Goal: Information Seeking & Learning: Learn about a topic

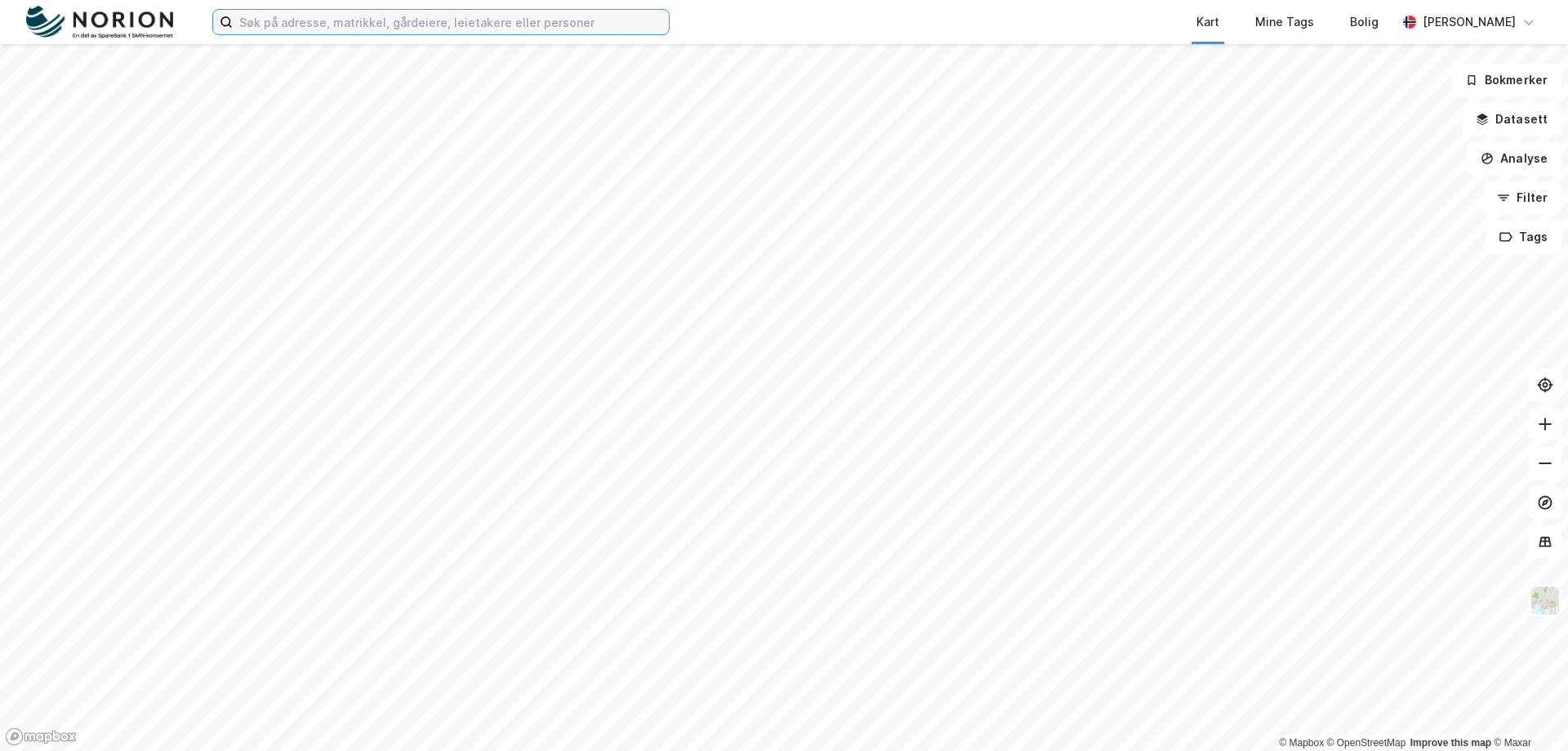
click at [494, 26] on input at bounding box center [450, 22] width 436 height 25
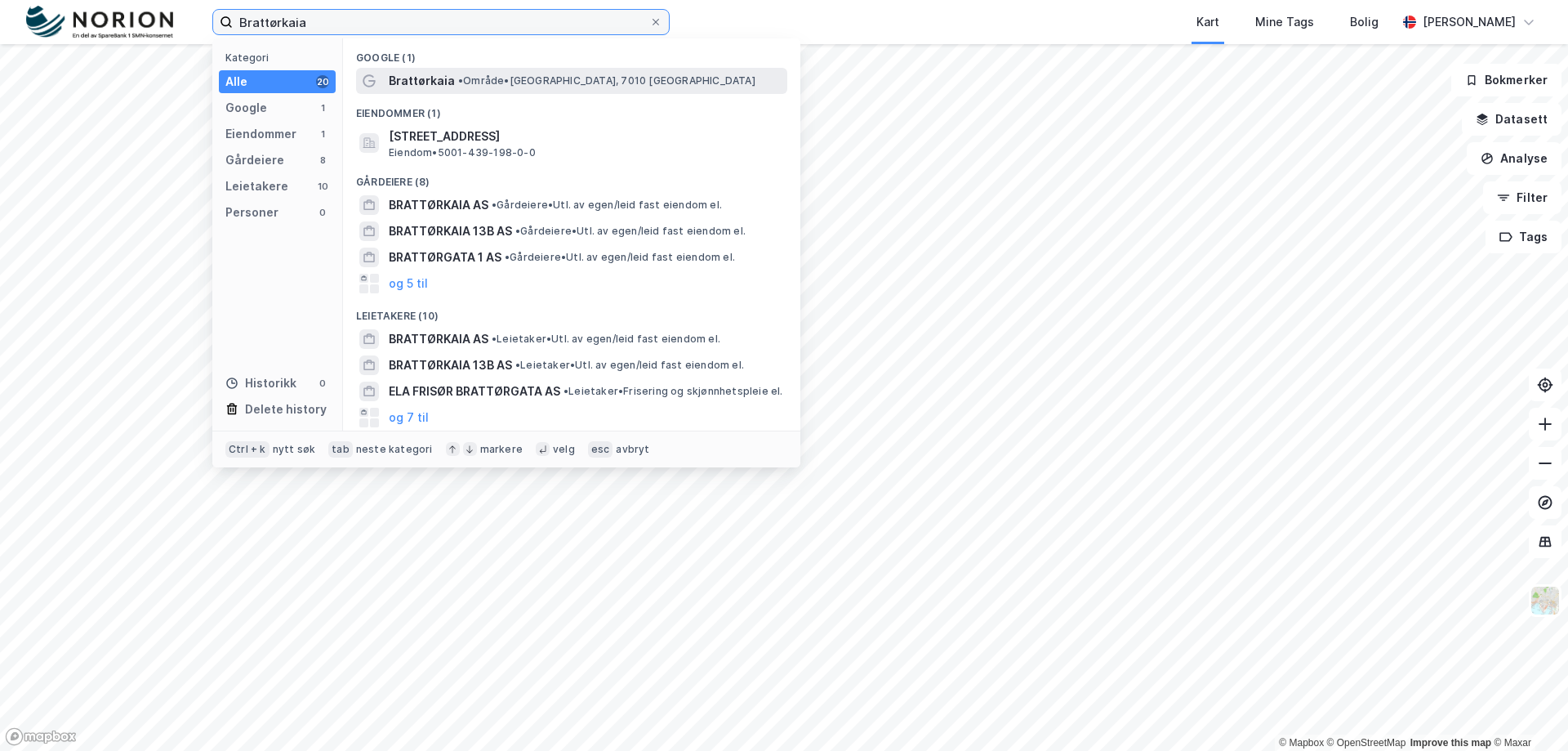
type input "Brattørkaia"
click at [499, 77] on span "• Område • [GEOGRAPHIC_DATA], 7010 [GEOGRAPHIC_DATA]" at bounding box center [607, 80] width 298 height 13
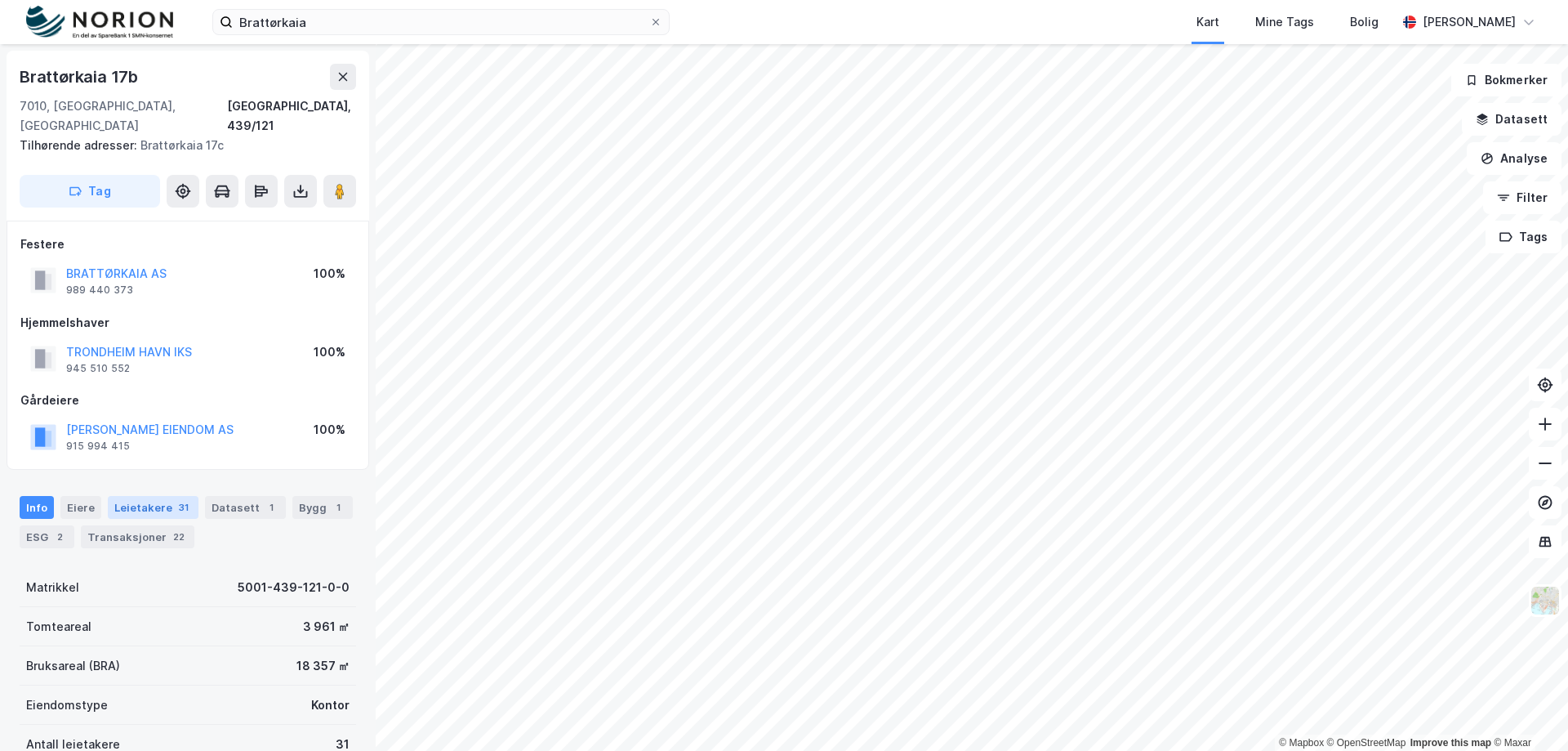
click at [144, 496] on div "Leietakere 31" at bounding box center [152, 508] width 91 height 23
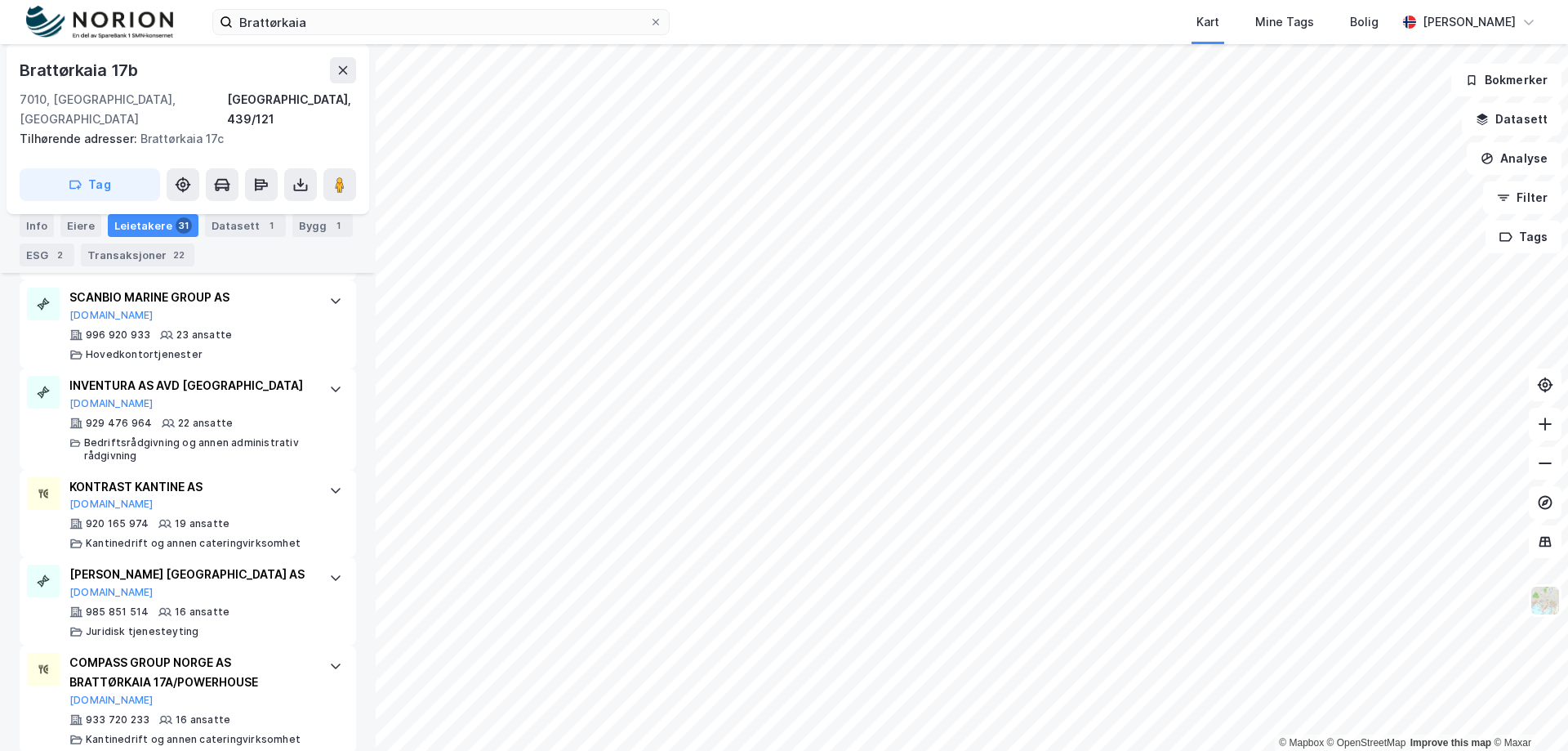
scroll to position [1453, 0]
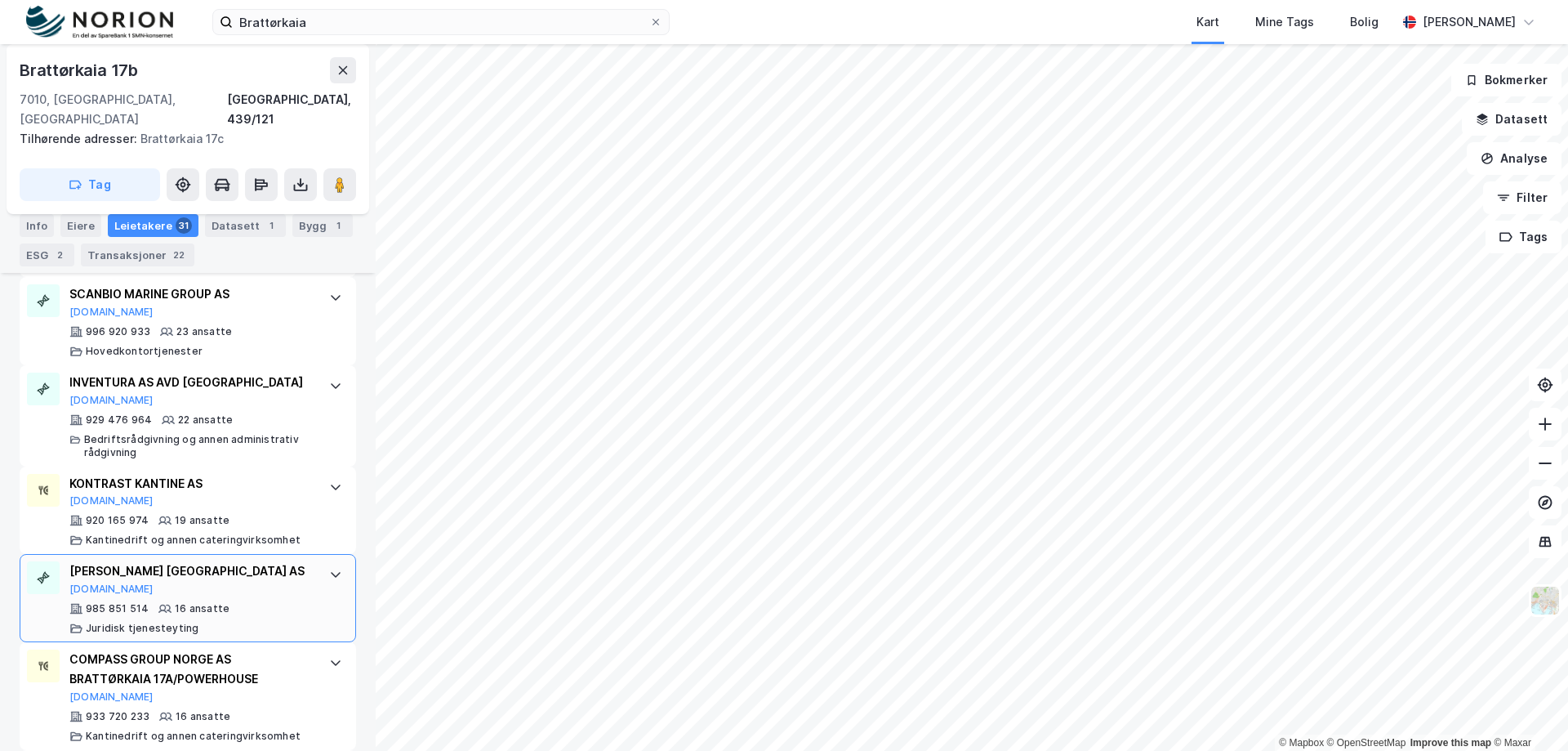
click at [267, 561] on div "[PERSON_NAME] [GEOGRAPHIC_DATA] AS" at bounding box center [191, 571] width 243 height 19
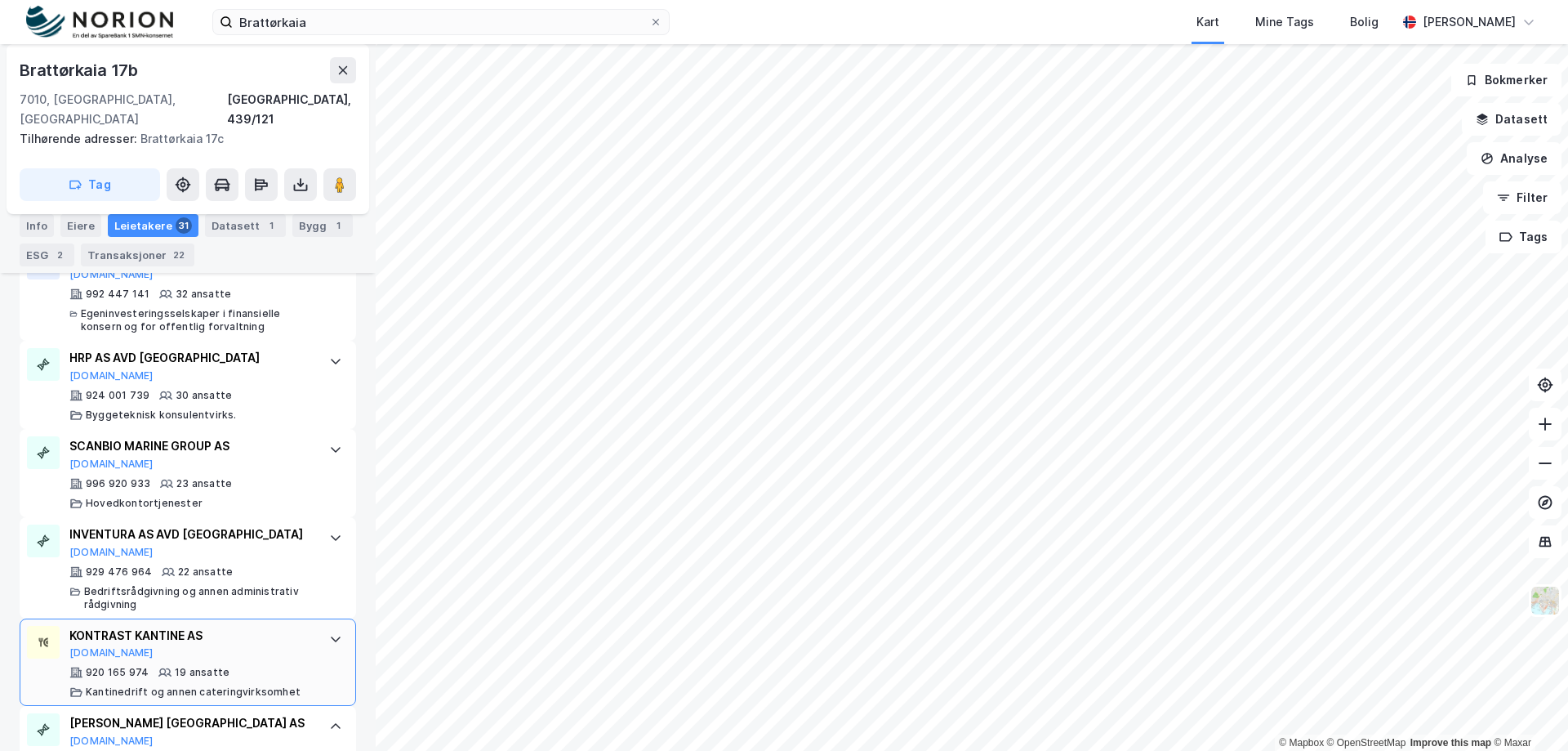
scroll to position [1300, 0]
drag, startPoint x: 252, startPoint y: 511, endPoint x: 65, endPoint y: 507, distance: 187.0
click at [65, 517] on div "INVENTURA AS AVD TRONDHEIM [DOMAIN_NAME] 929 476 964 22 ansatte Bedriftsrådgivn…" at bounding box center [188, 568] width 337 height 101
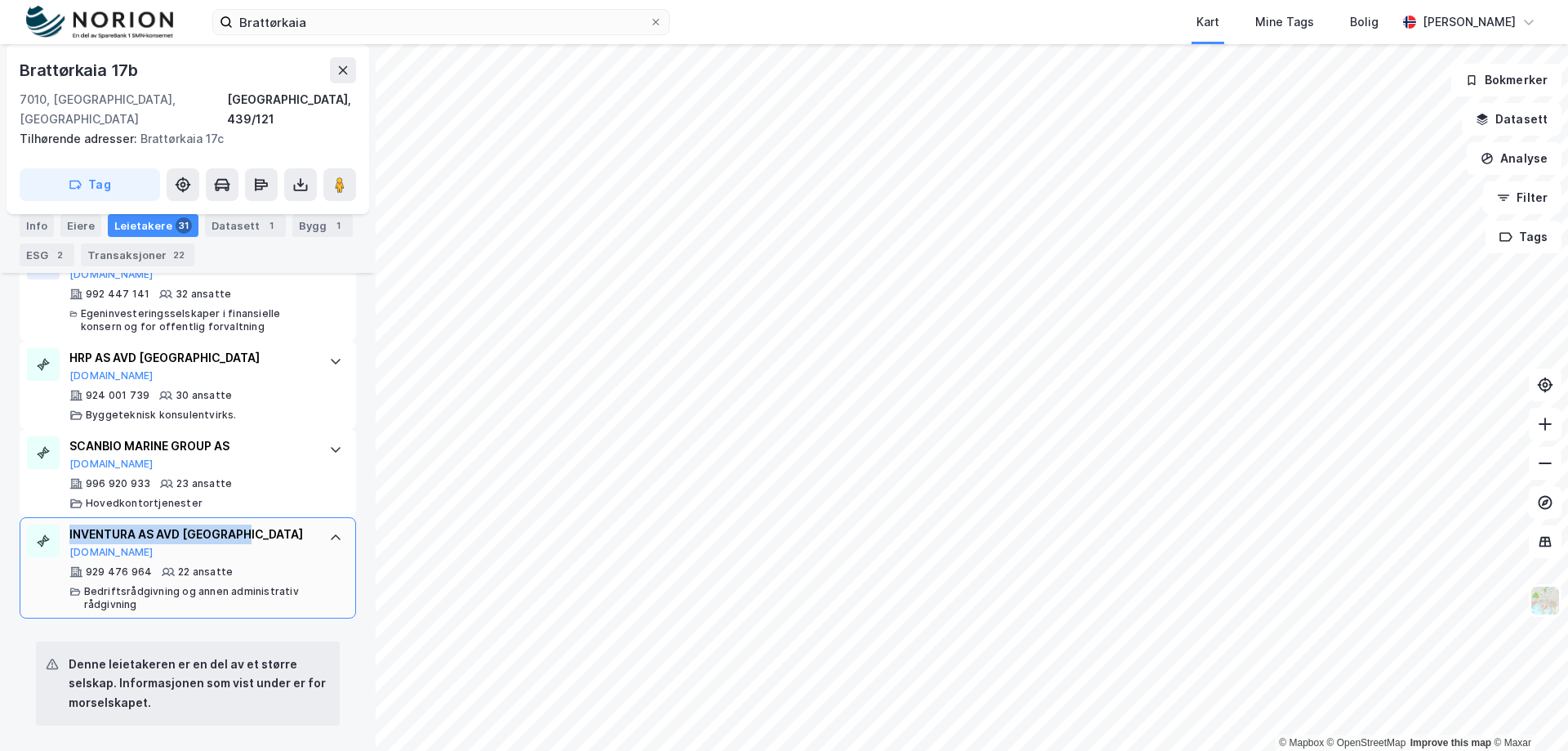
copy div "INVENTURA AS AVD [GEOGRAPHIC_DATA]"
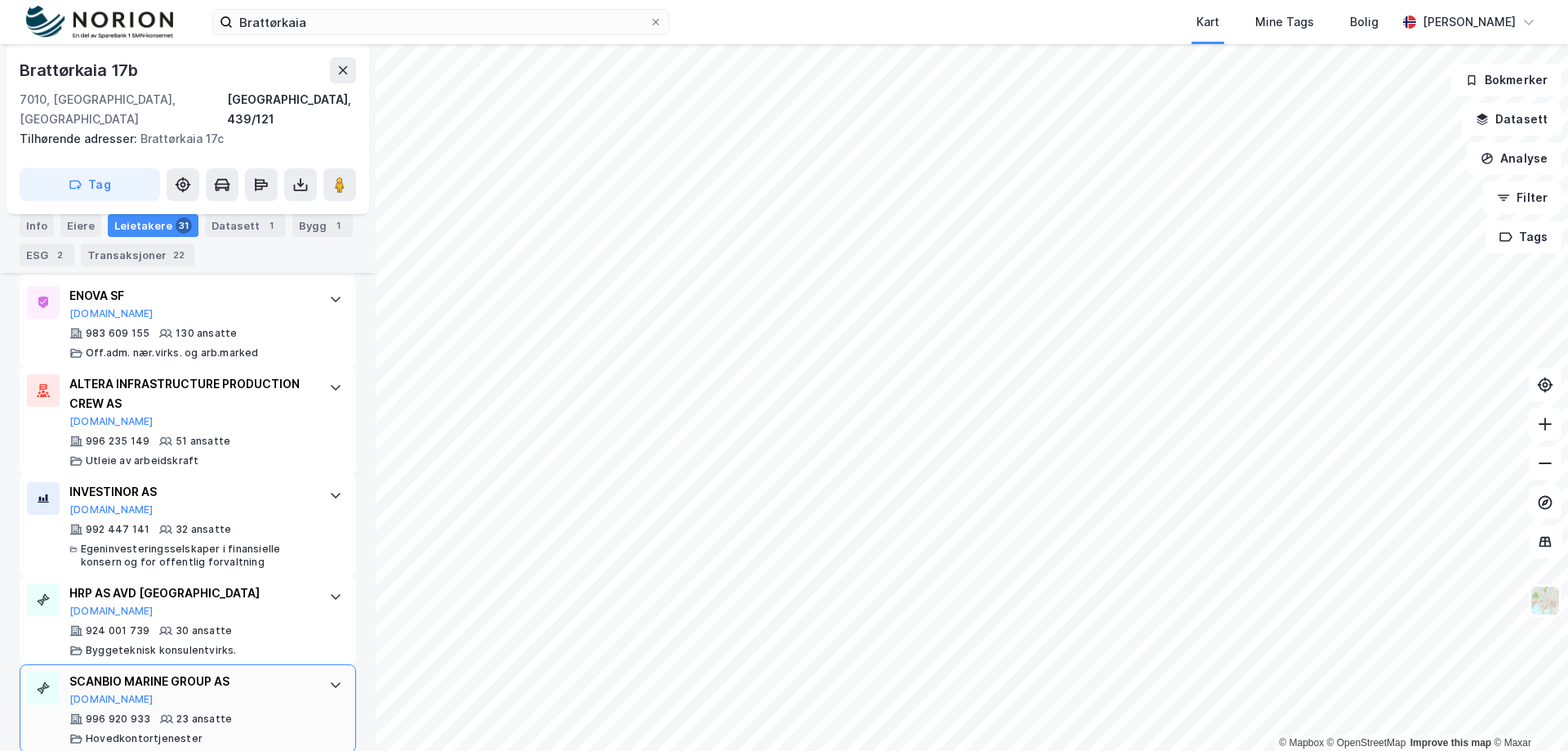
scroll to position [1060, 0]
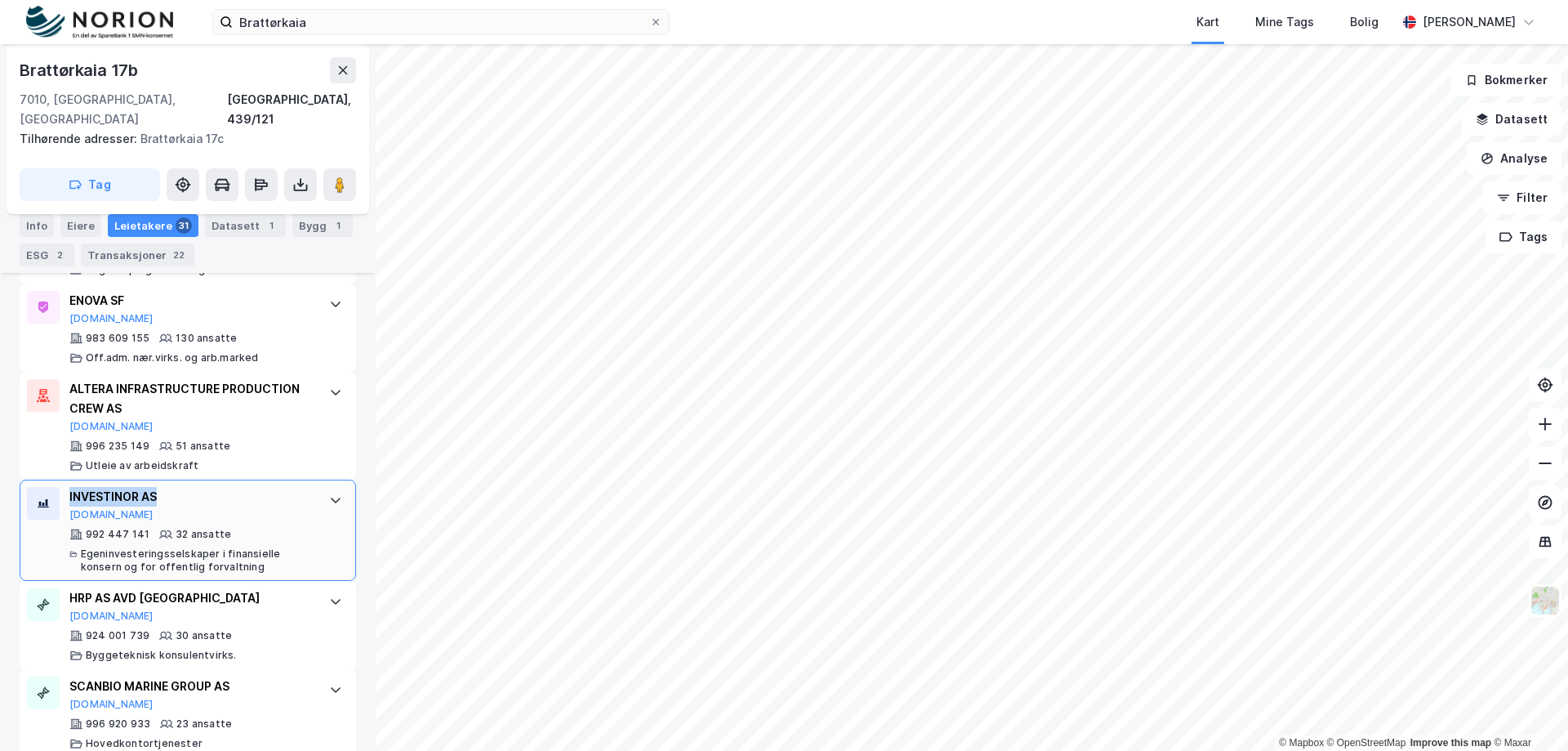
drag, startPoint x: 158, startPoint y: 472, endPoint x: 66, endPoint y: 472, distance: 92.0
click at [66, 480] on div "INVESTINOR AS [DOMAIN_NAME] 992 447 141 32 ansatte [PERSON_NAME] i finansielle …" at bounding box center [188, 530] width 337 height 101
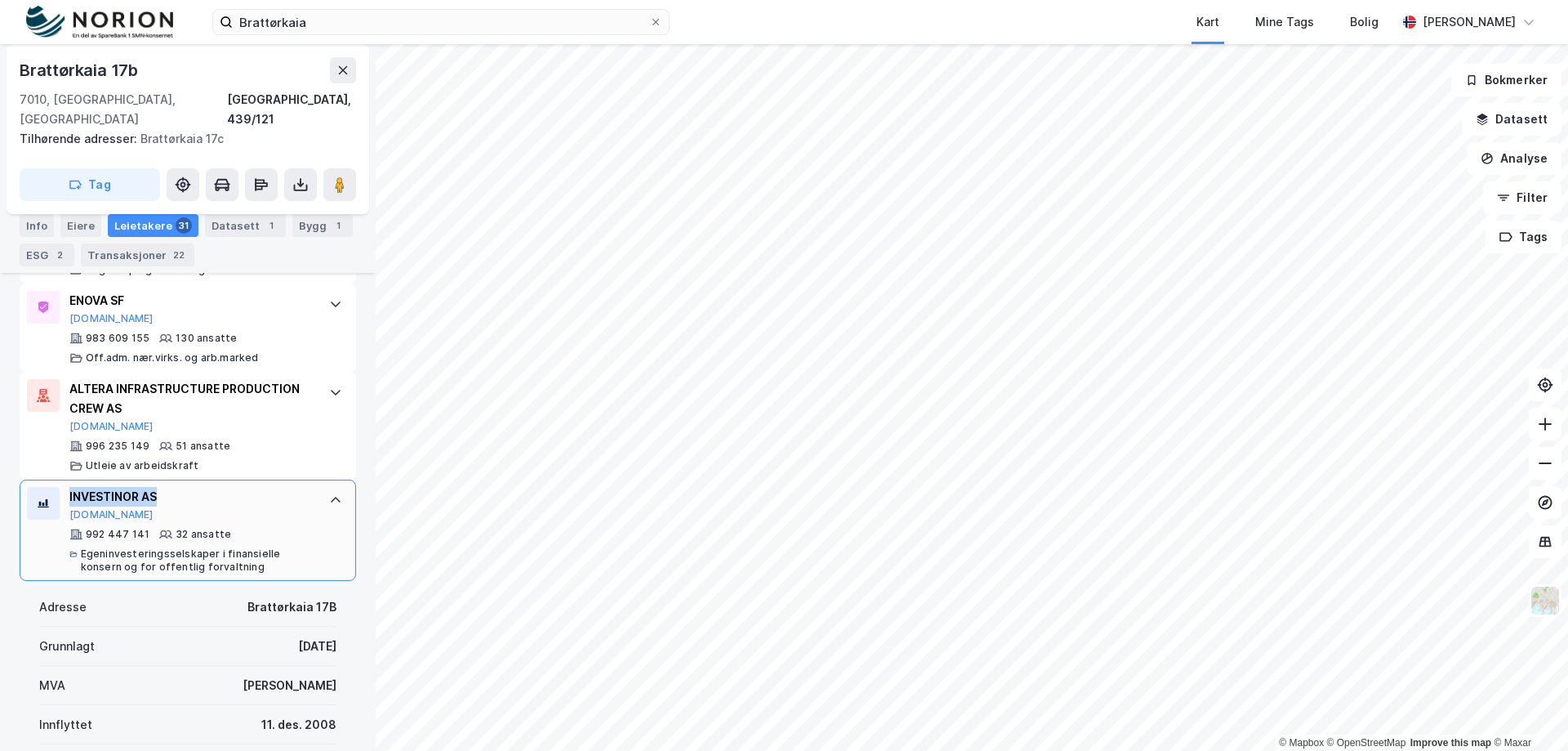
copy div "INVESTINOR AS"
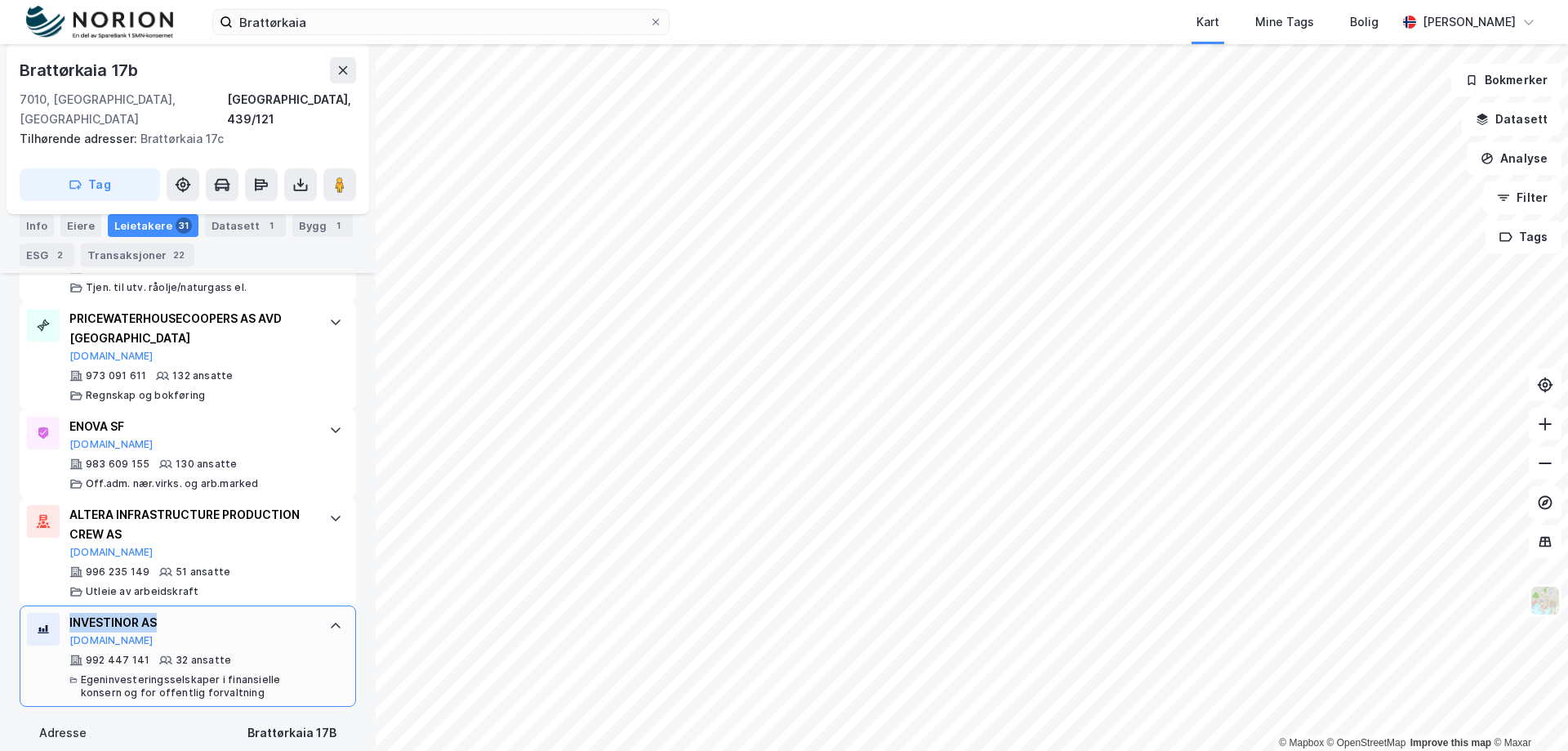
scroll to position [969, 0]
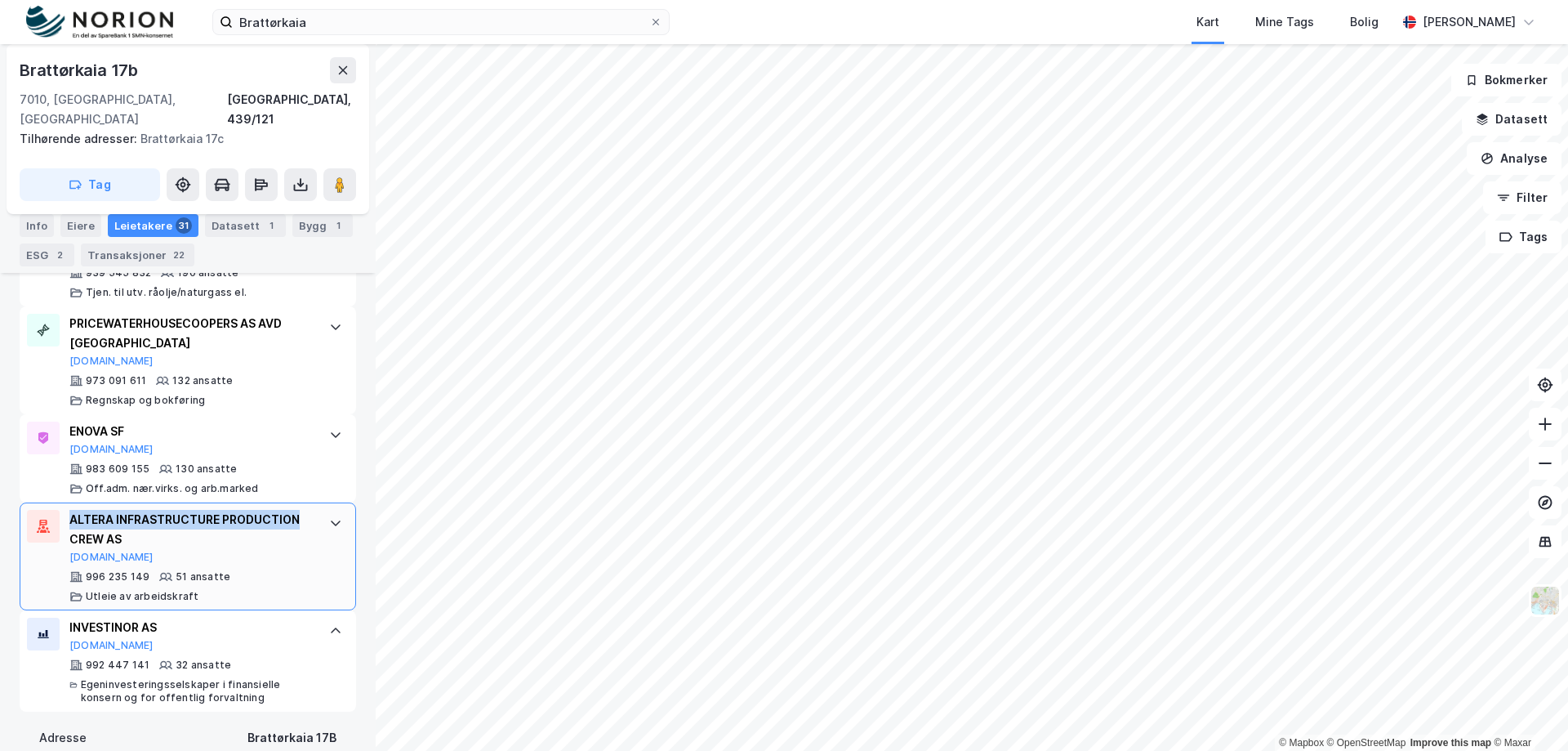
drag, startPoint x: 298, startPoint y: 455, endPoint x: 62, endPoint y: 455, distance: 236.0
click at [62, 502] on div "ALTERA INFRASTRUCTURE PRODUCTION CREW AS [DOMAIN_NAME] 996 235 149 51 ansatte U…" at bounding box center [188, 556] width 337 height 108
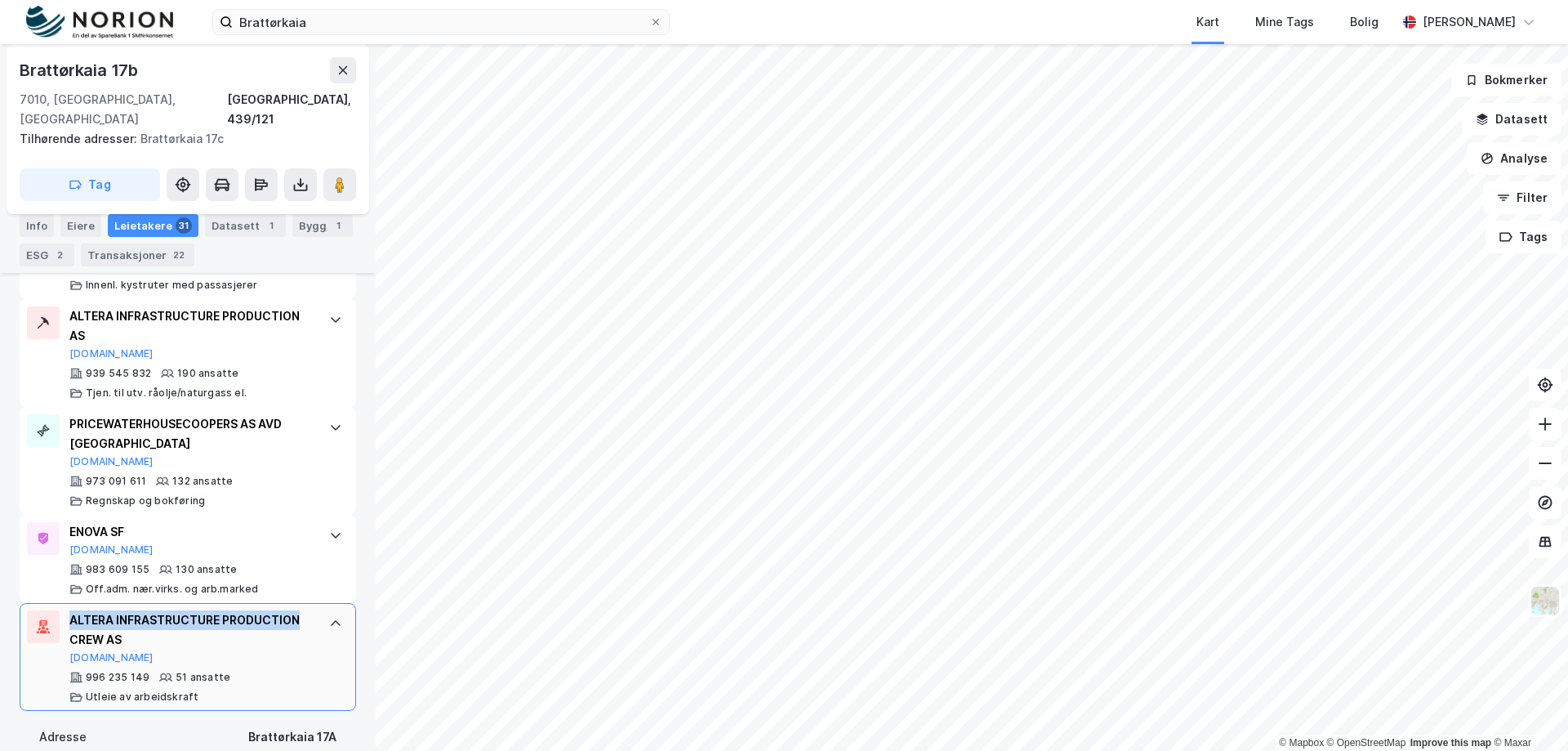
scroll to position [868, 0]
click at [169, 523] on div "ENOVA SF" at bounding box center [191, 532] width 243 height 19
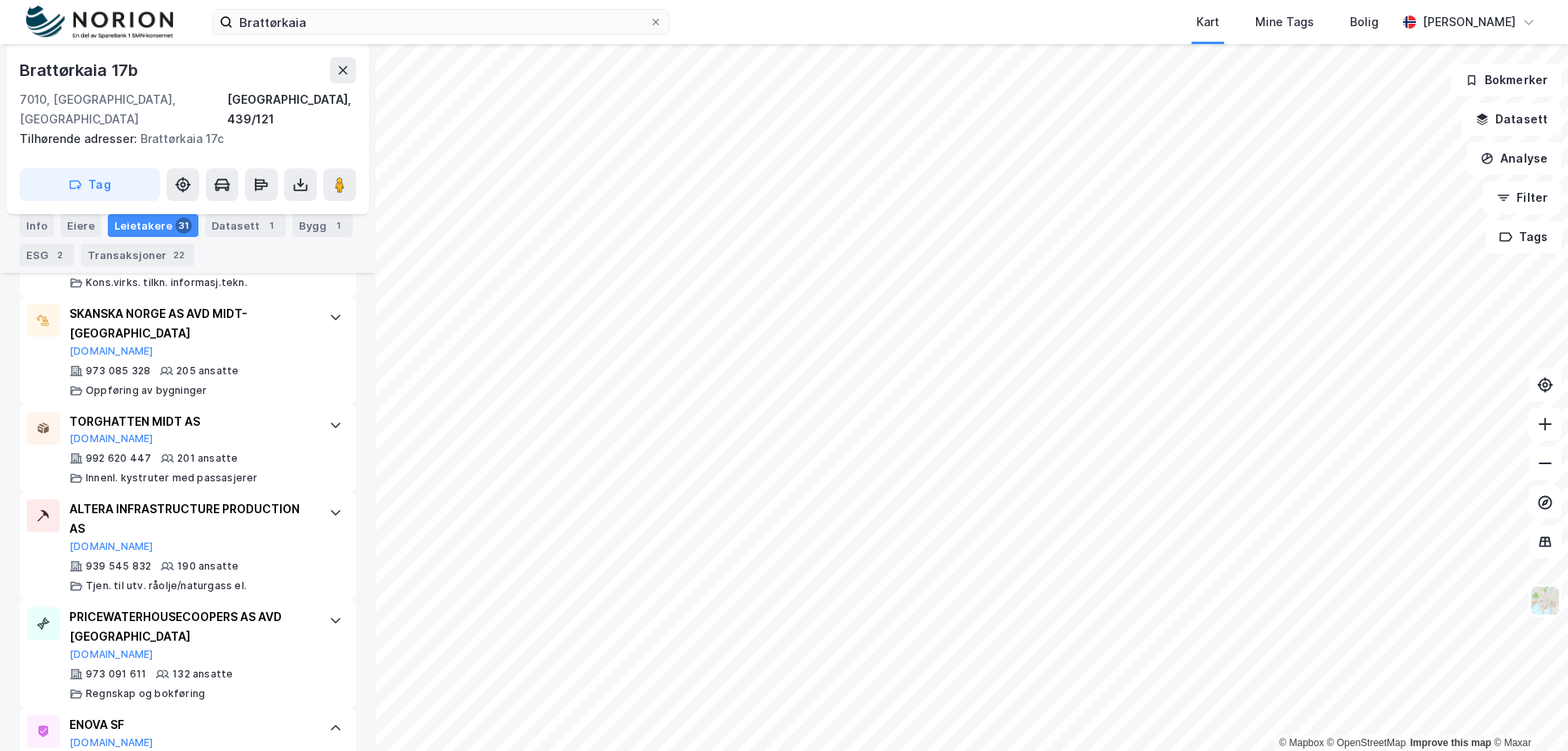
scroll to position [674, 0]
drag, startPoint x: 196, startPoint y: 363, endPoint x: 65, endPoint y: 361, distance: 131.0
click at [65, 405] on div "TORGHATTEN MIDT AS [DOMAIN_NAME] 992 620 447 201 ansatte Innenl. kystruter med …" at bounding box center [188, 450] width 337 height 88
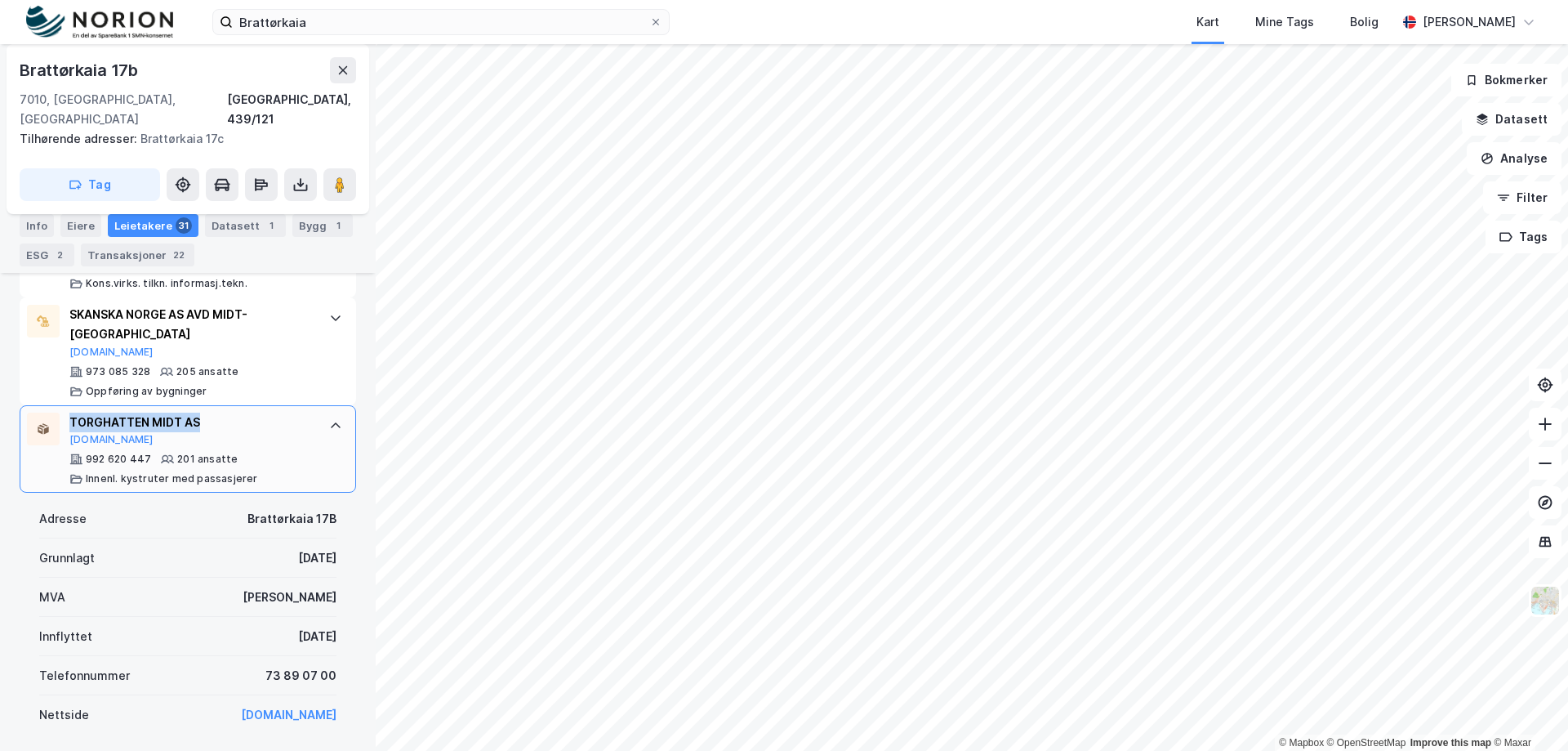
copy div "TORGHATTEN MIDT AS"
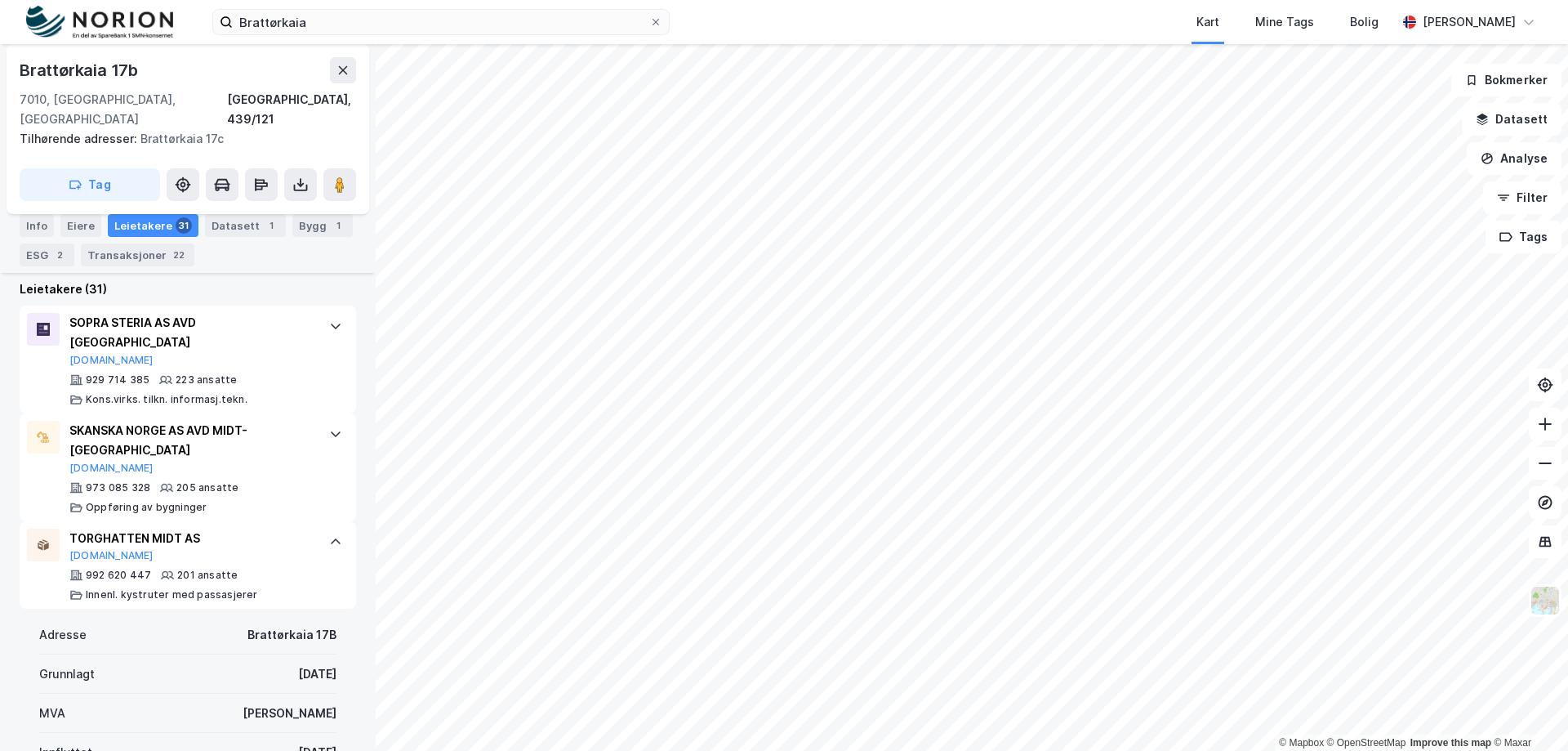
click at [223, 569] on div "201 ansatte" at bounding box center [207, 575] width 61 height 13
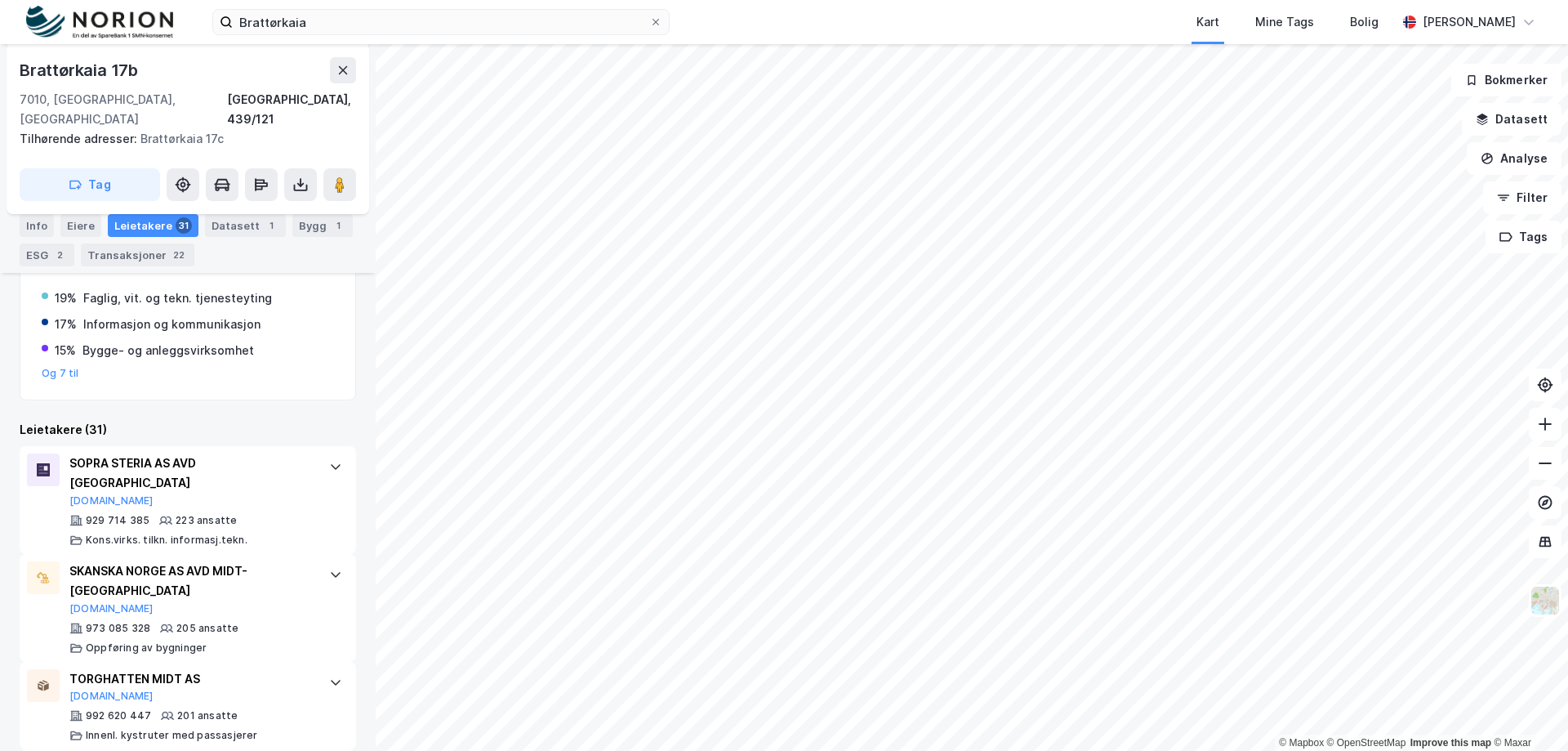
scroll to position [417, 0]
drag, startPoint x: 289, startPoint y: 530, endPoint x: 66, endPoint y: 532, distance: 223.0
click at [66, 555] on div "SKANSKA NORGE AS AVD MIDT-NORGE [DOMAIN_NAME] 973 085 328 205 ansatte Oppføring…" at bounding box center [188, 609] width 337 height 108
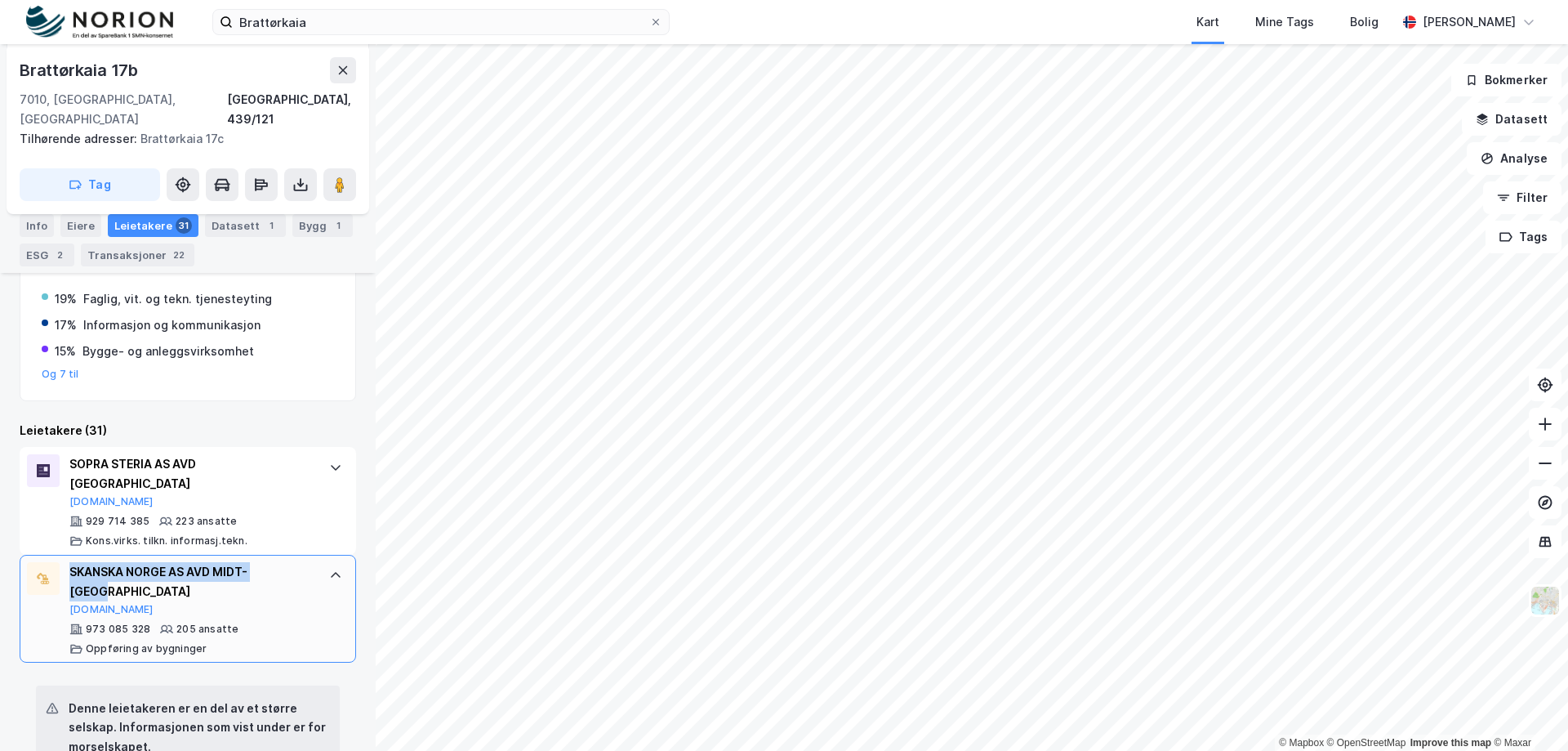
copy div "SKANSKA NORGE AS AVD MIDT-[GEOGRAPHIC_DATA]"
click at [11, 686] on div "[STREET_ADDRESS], 439/121 Tilhørende adresser: [GEOGRAPHIC_DATA] 17c Tag Fester…" at bounding box center [188, 398] width 376 height 707
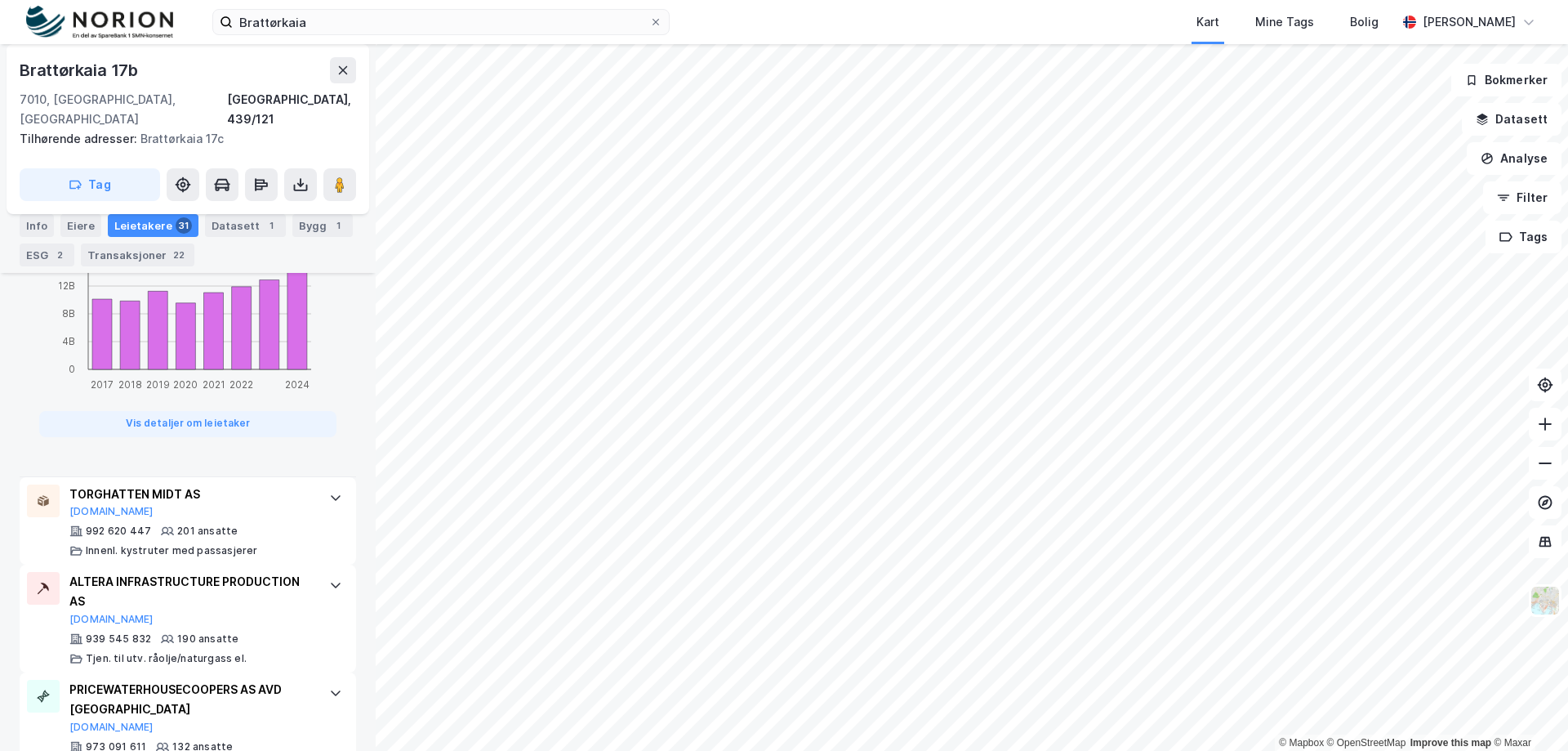
scroll to position [1380, 0]
click at [329, 492] on icon at bounding box center [336, 498] width 13 height 13
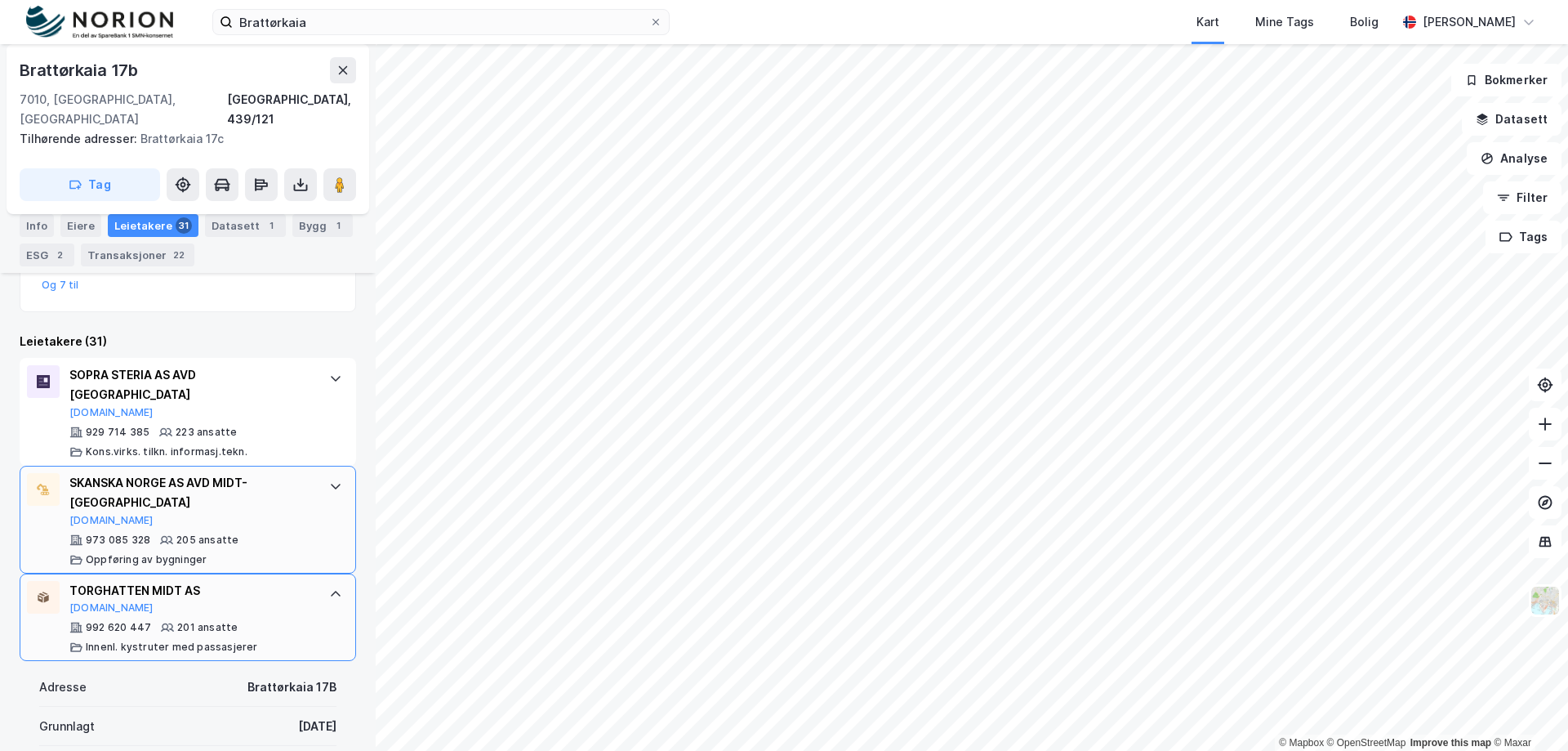
scroll to position [505, 0]
click at [329, 373] on icon at bounding box center [336, 379] width 13 height 13
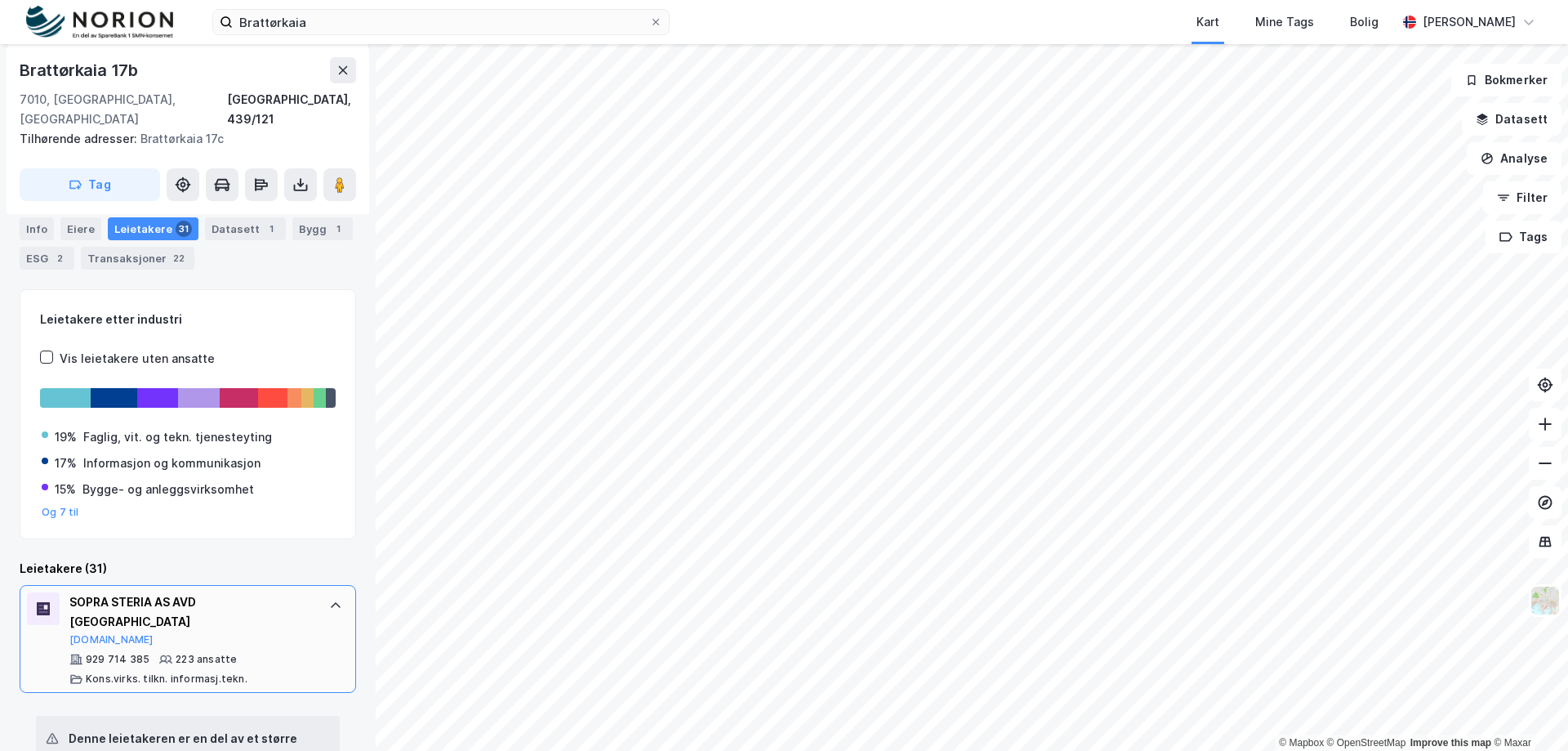
scroll to position [0, 0]
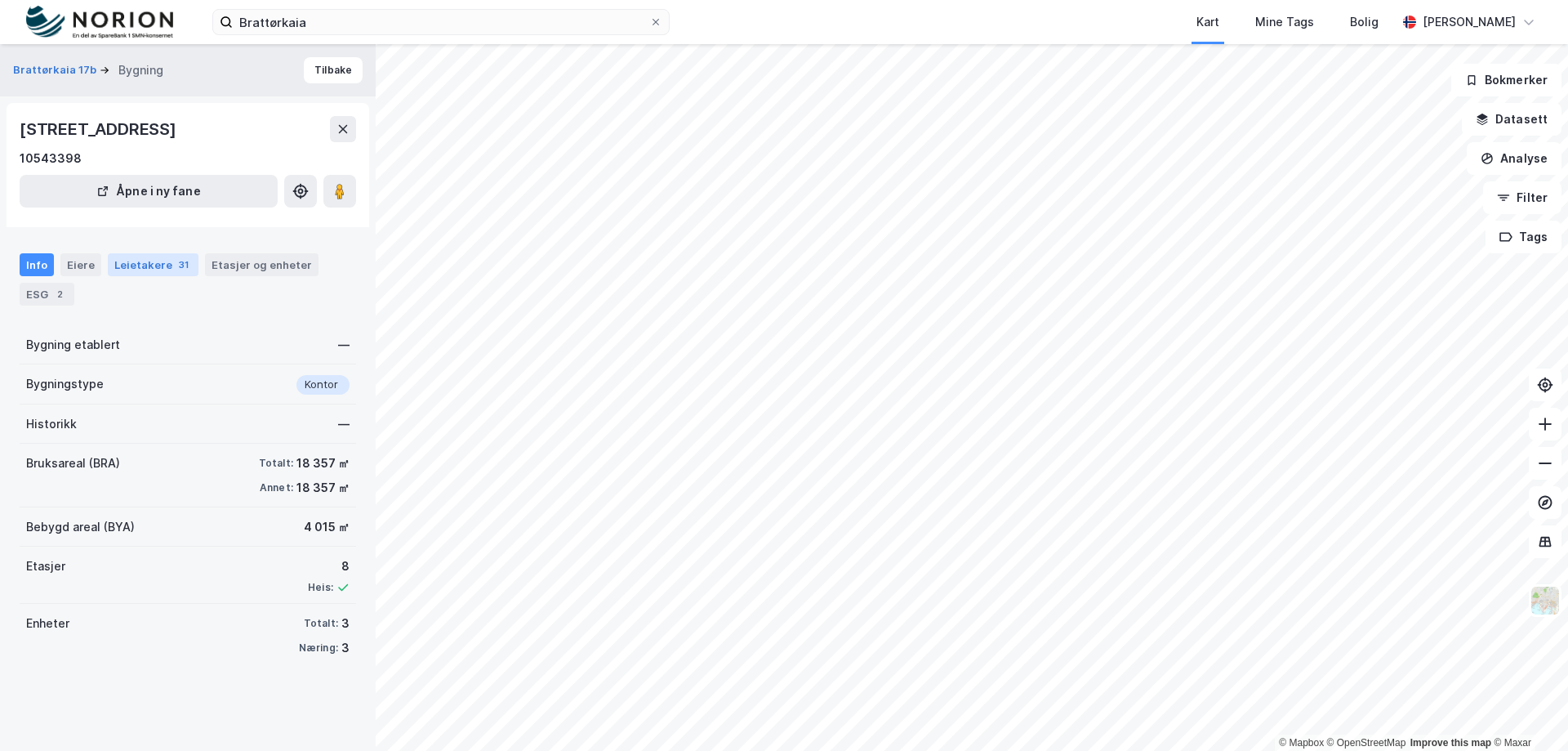
click at [159, 266] on div "Leietakere 31" at bounding box center [152, 264] width 91 height 23
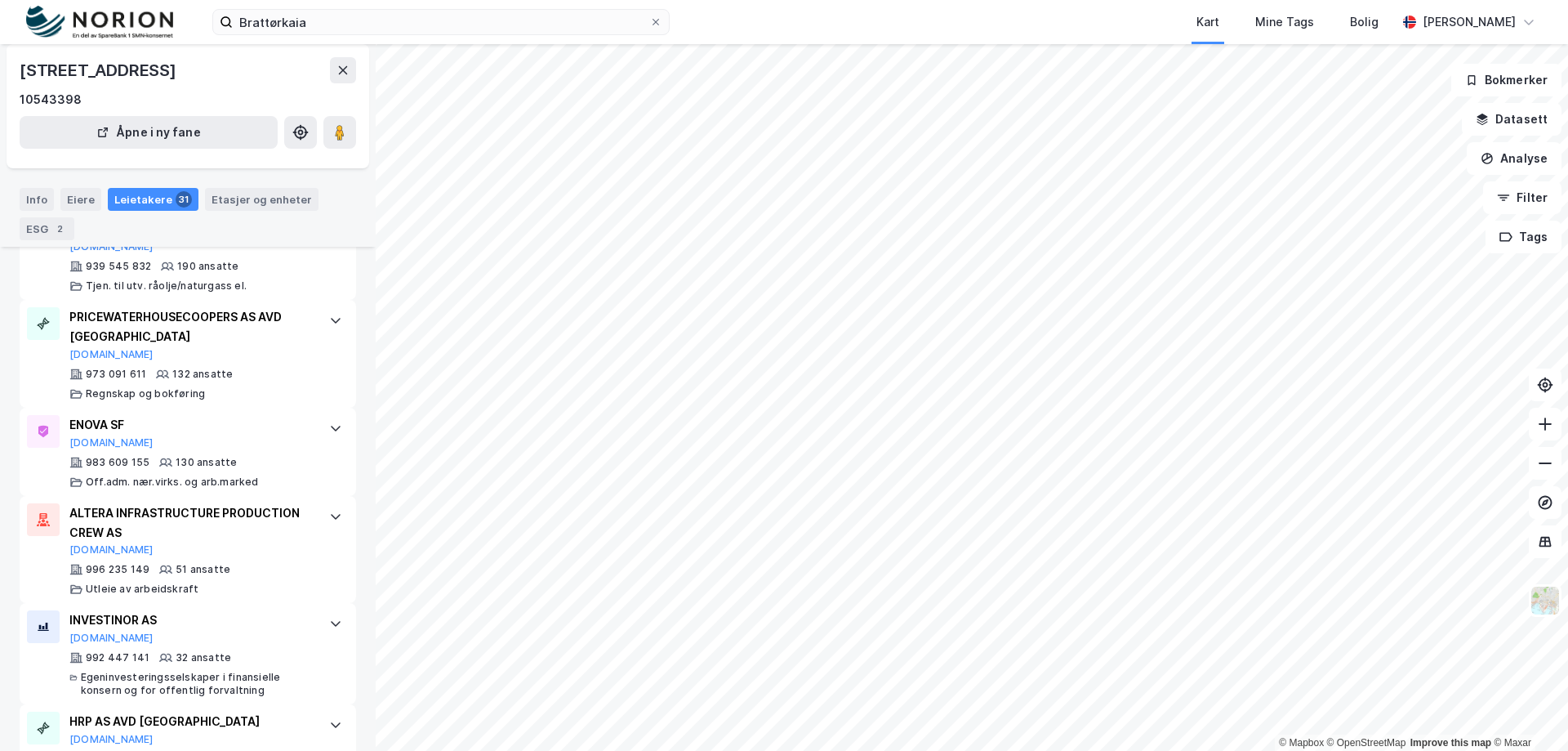
scroll to position [735, 0]
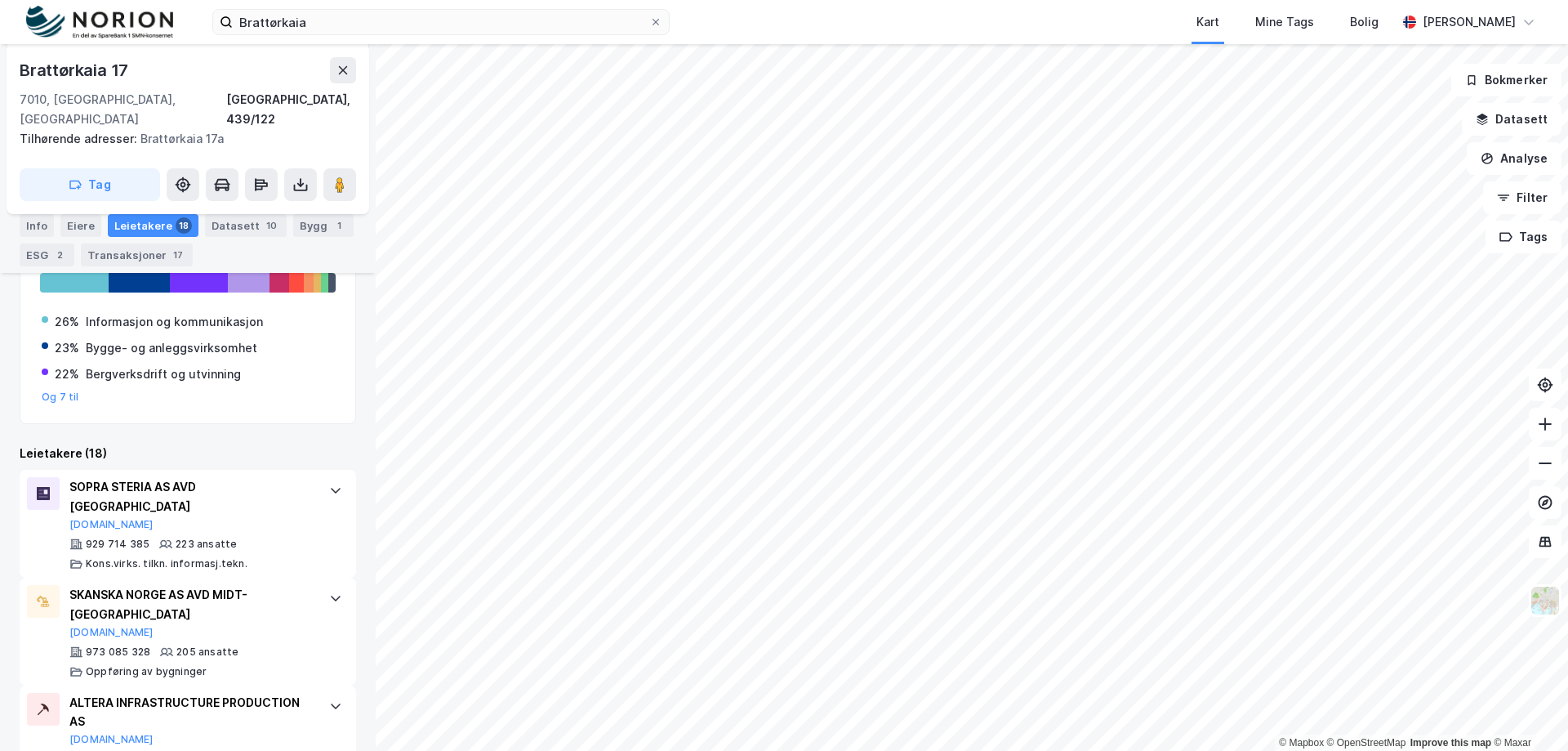
scroll to position [491, 0]
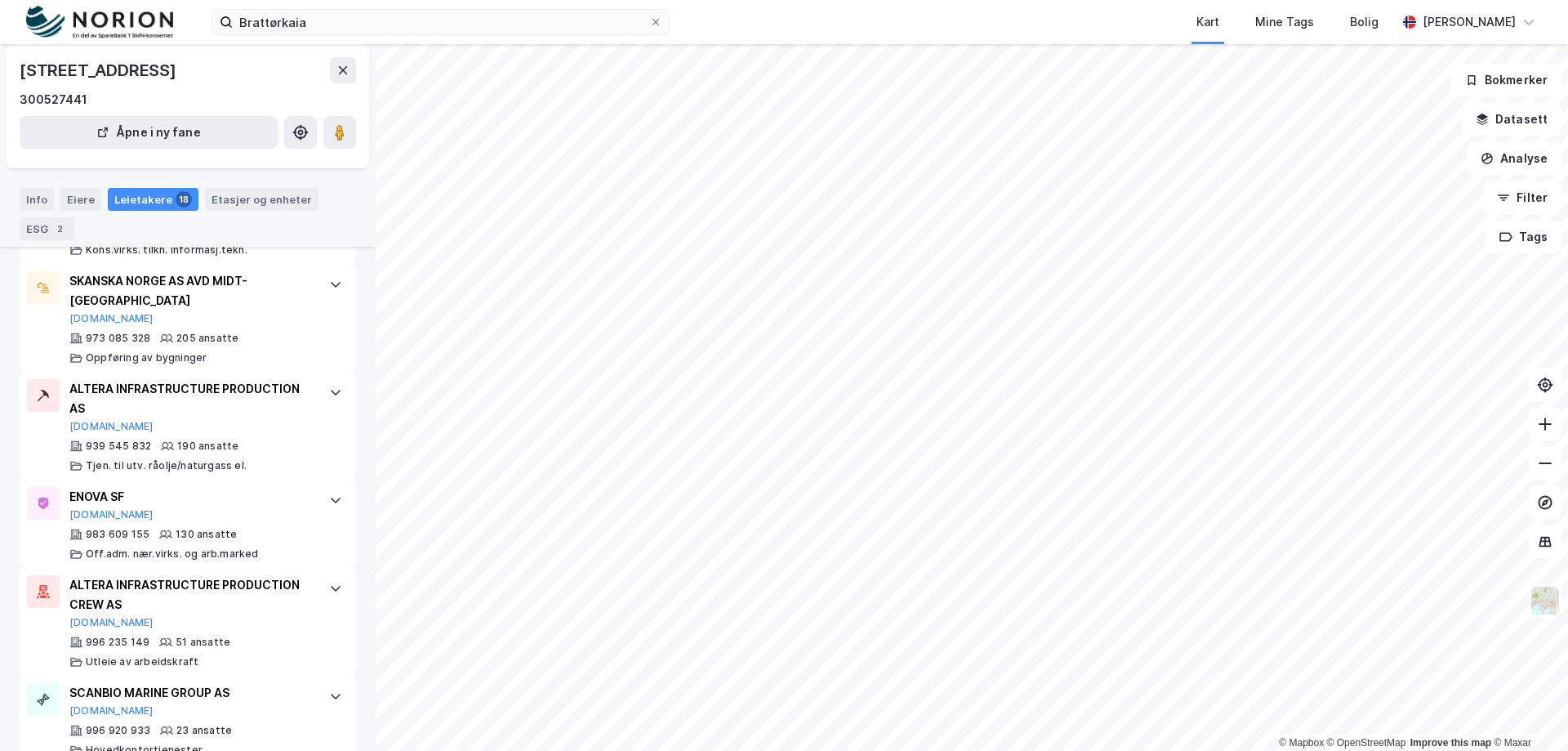
scroll to position [465, 0]
drag, startPoint x: 122, startPoint y: 563, endPoint x: 58, endPoint y: 547, distance: 66.0
click at [58, 567] on div "ALTERA INFRASTRUCTURE PRODUCTION CREW AS [DOMAIN_NAME] 996 235 149 51 ansatte U…" at bounding box center [188, 621] width 337 height 108
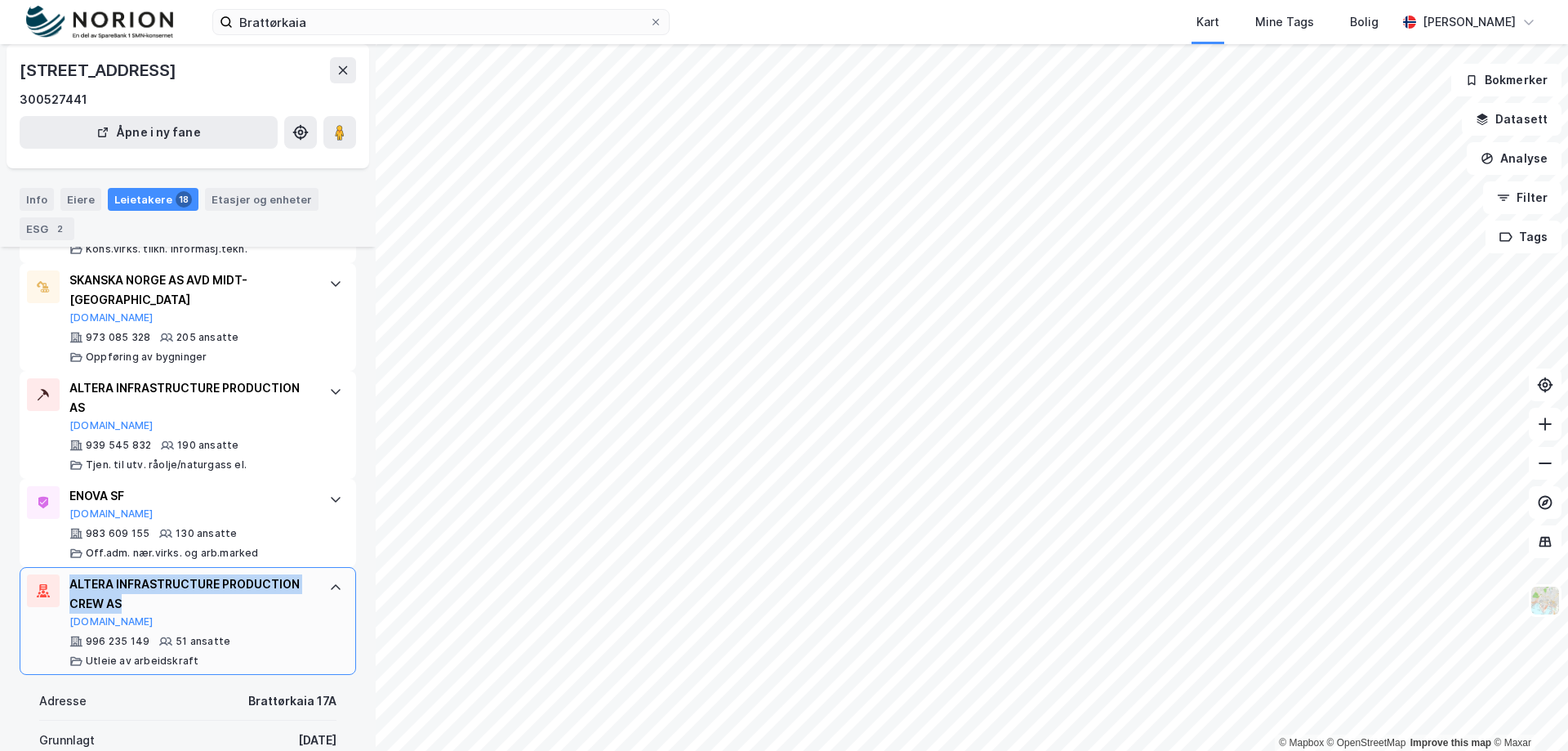
copy div "ALTERA INFRASTRUCTURE PRODUCTION CREW AS"
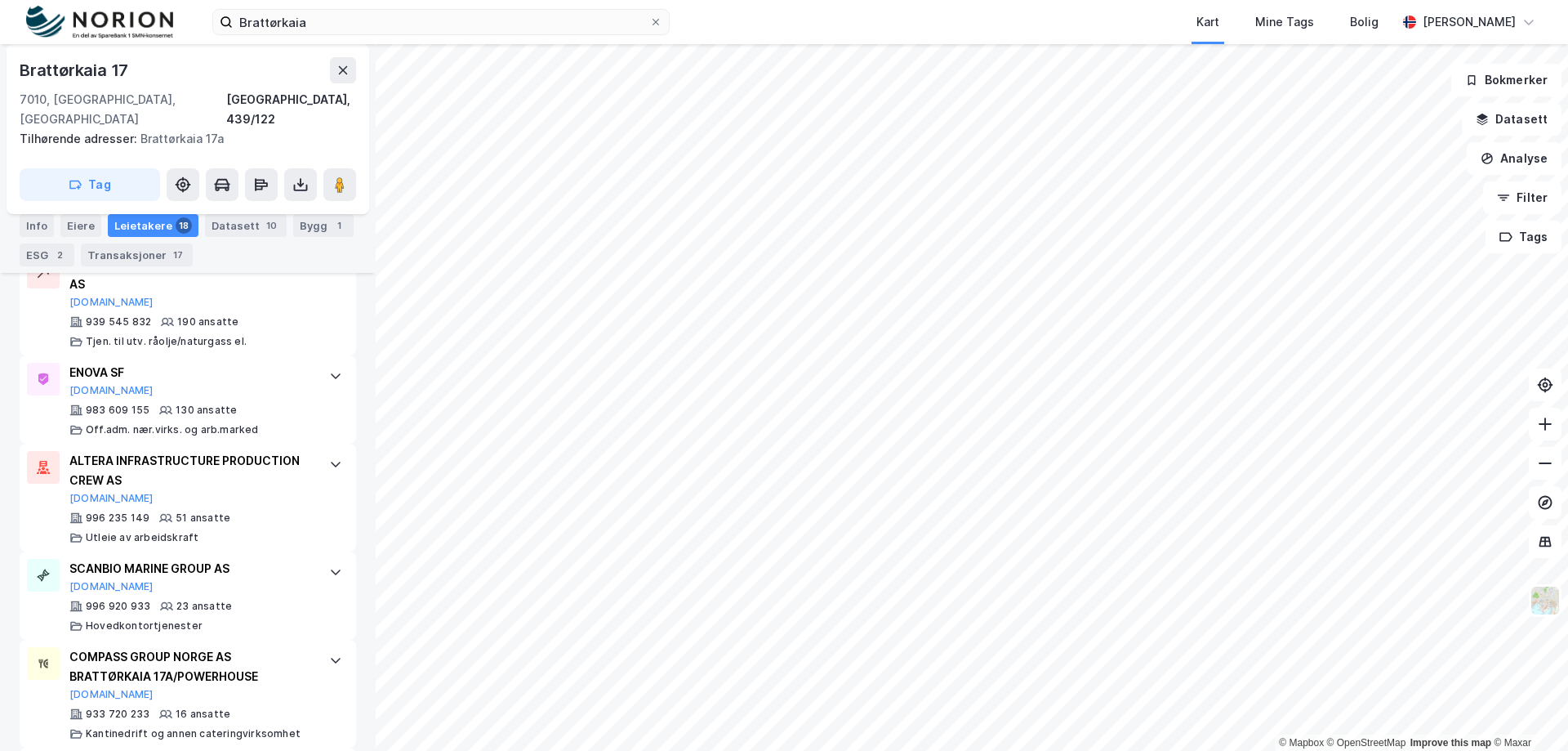
scroll to position [832, 0]
click at [329, 565] on icon at bounding box center [336, 571] width 13 height 13
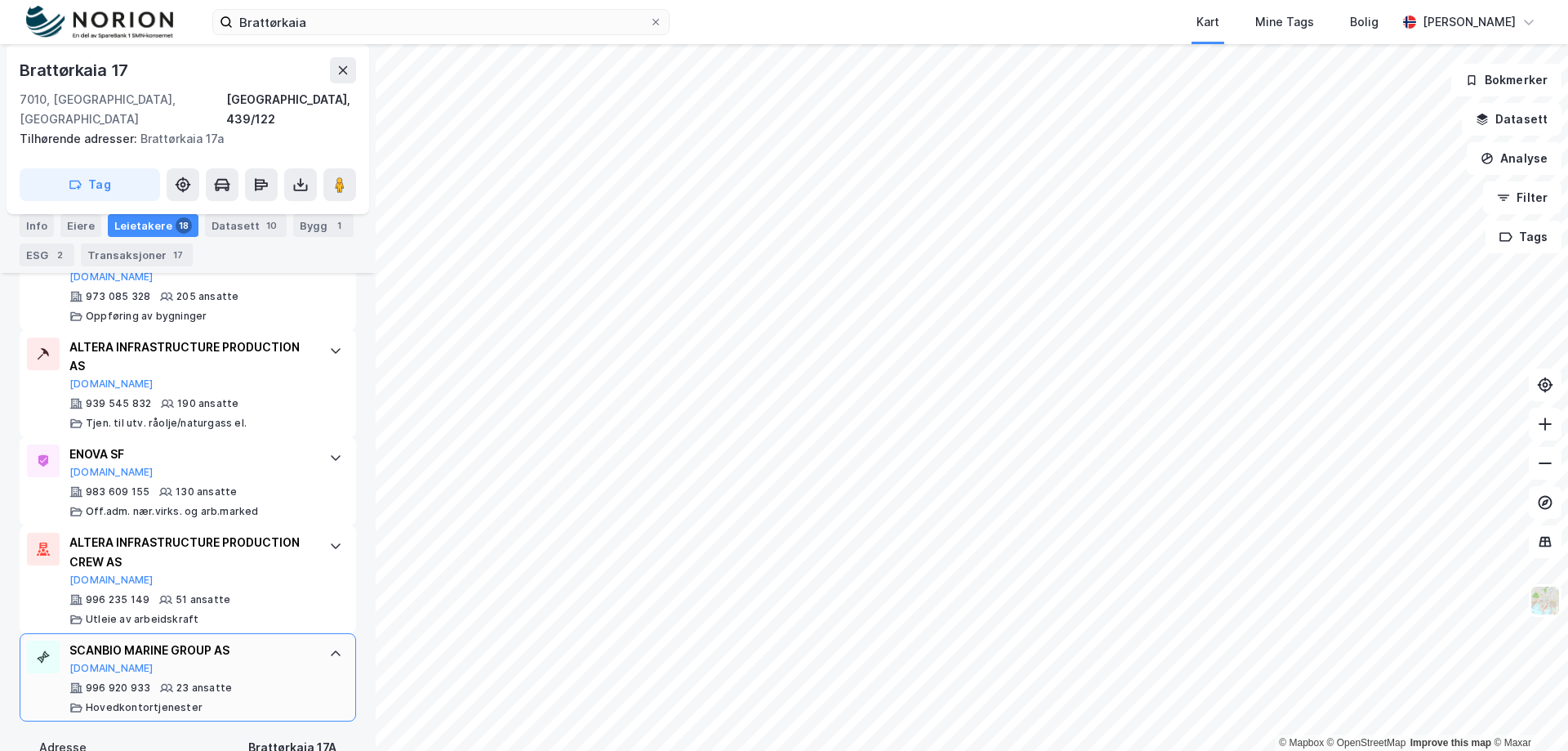
scroll to position [789, 0]
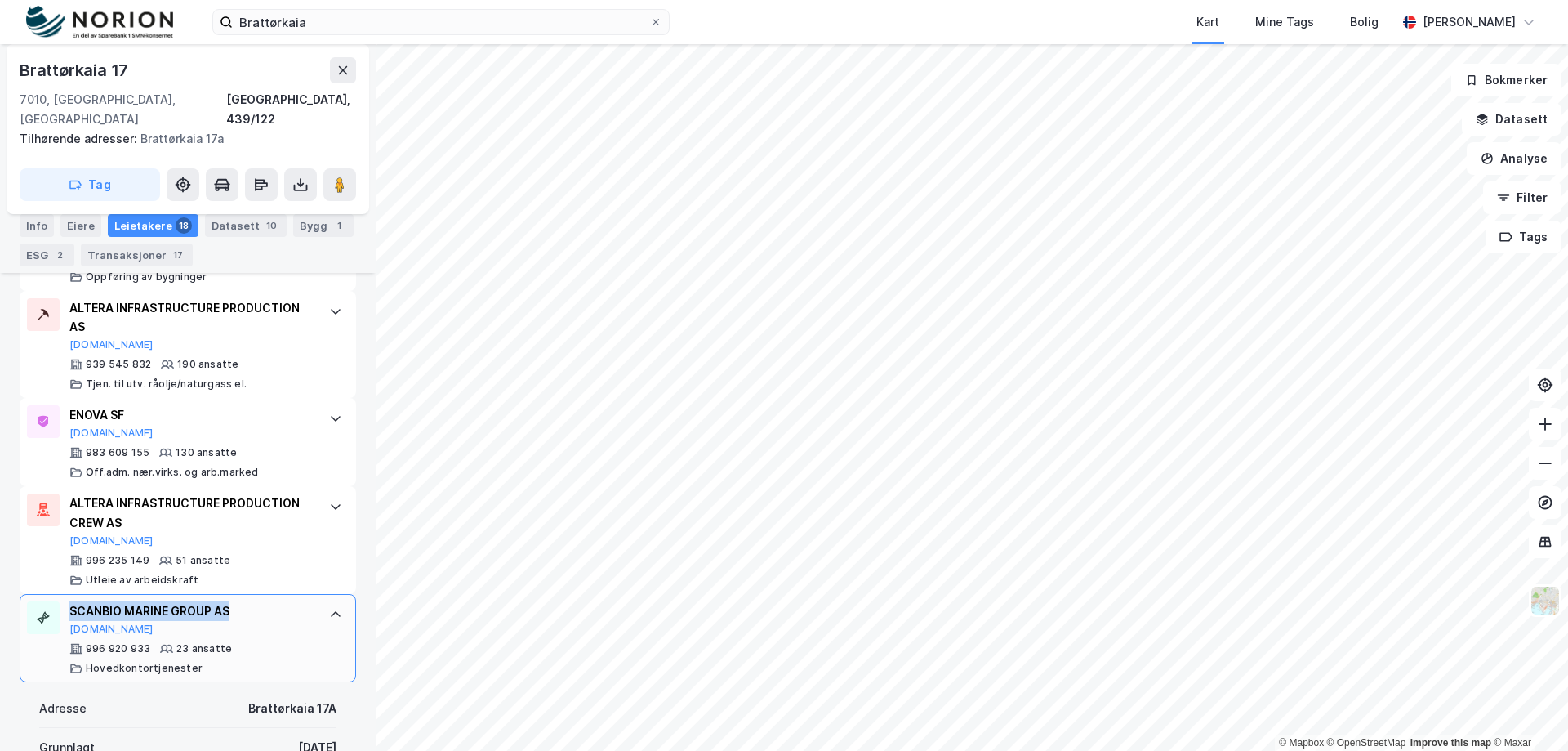
drag, startPoint x: 230, startPoint y: 554, endPoint x: 69, endPoint y: 547, distance: 161.2
click at [69, 594] on div "SCANBIO MARINE GROUP AS [DOMAIN_NAME] 996 920 933 23 ansatte Hovedkontortjenest…" at bounding box center [188, 638] width 337 height 88
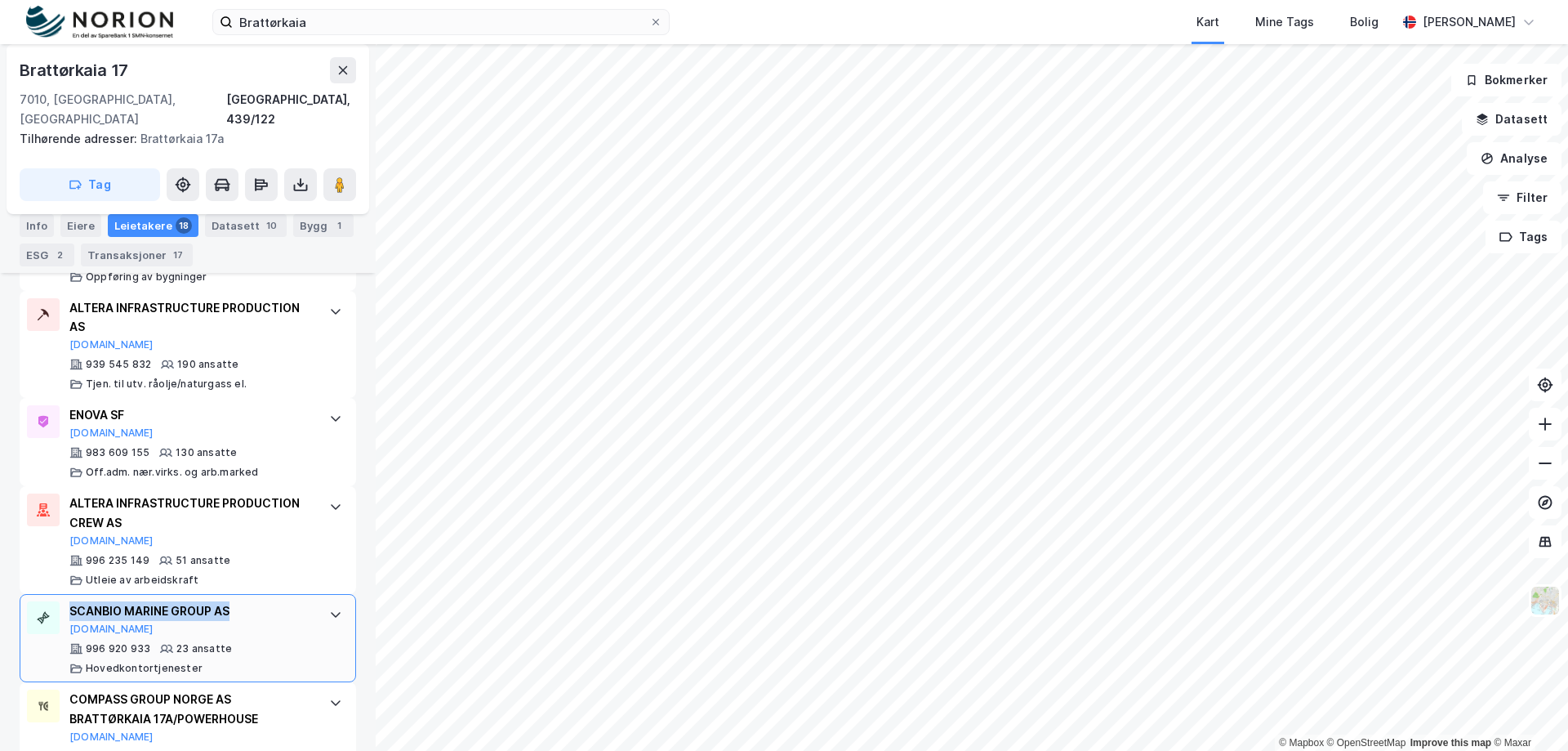
scroll to position [787, 0]
copy div "SCANBIO MARINE GROUP AS"
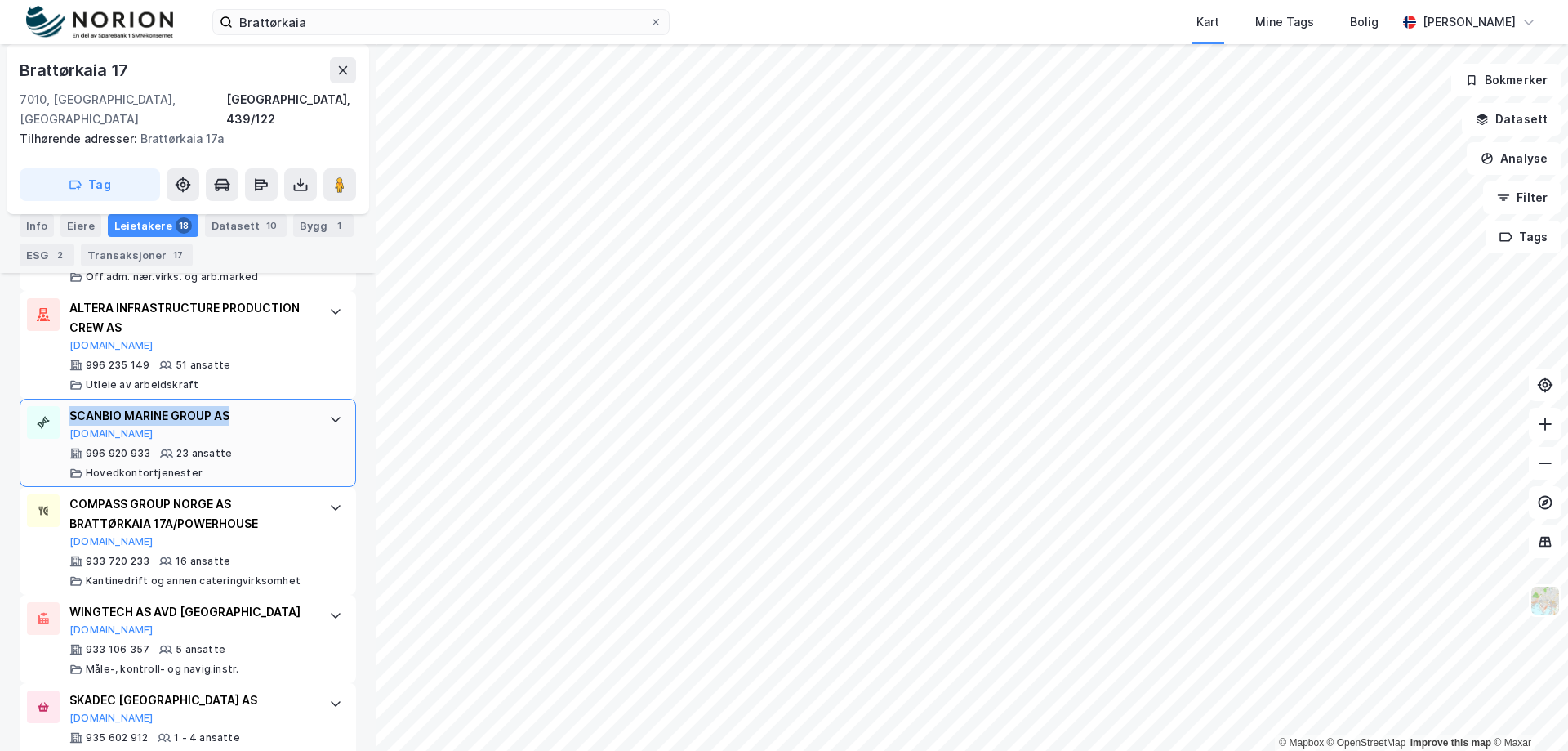
scroll to position [985, 0]
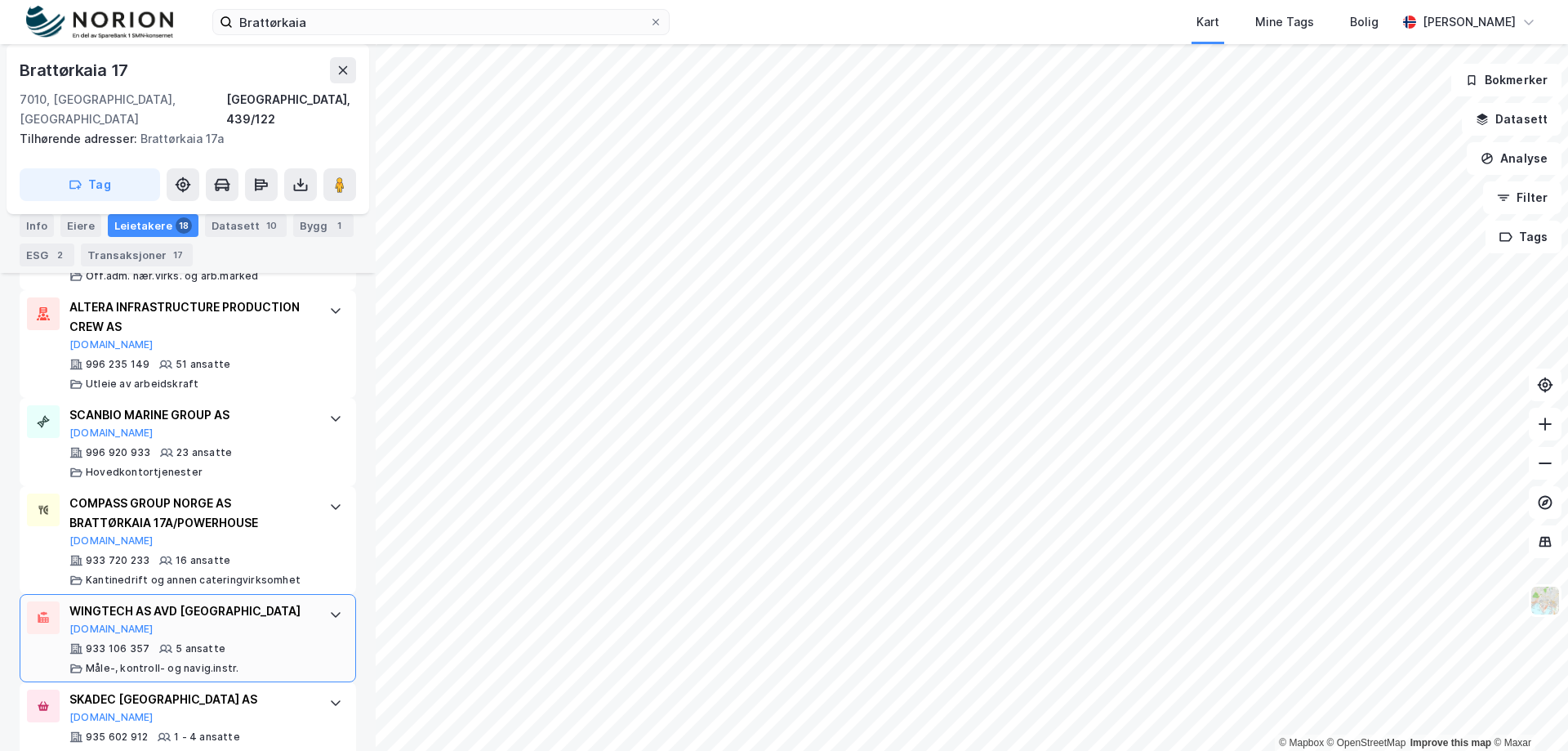
click at [238, 601] on div "WINGTECH AS AVD [GEOGRAPHIC_DATA]" at bounding box center [191, 611] width 243 height 19
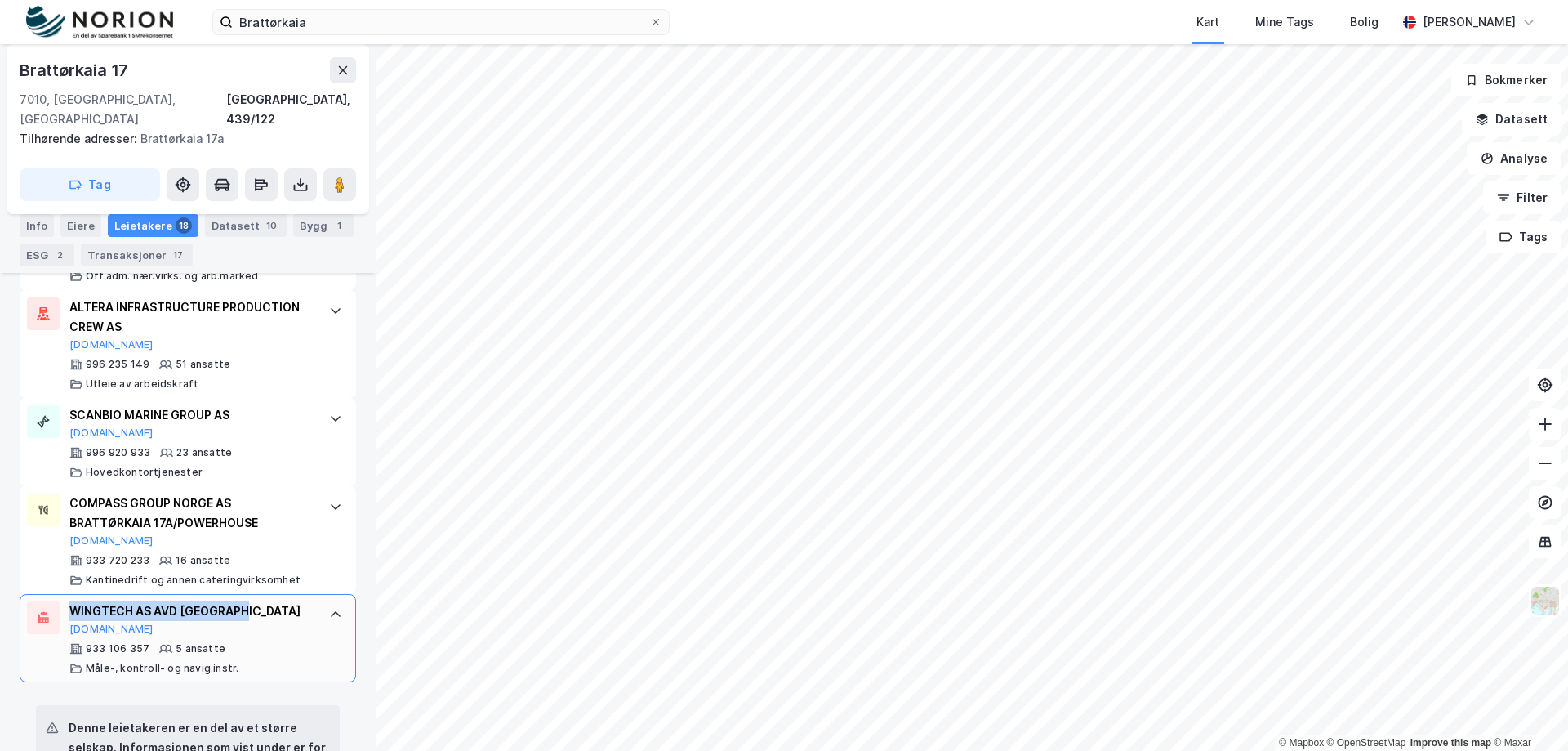
drag, startPoint x: 251, startPoint y: 544, endPoint x: 73, endPoint y: 554, distance: 178.3
click at [73, 601] on div "WINGTECH AS AVD [GEOGRAPHIC_DATA]" at bounding box center [191, 611] width 243 height 19
copy div "WINGTECH AS AVD [GEOGRAPHIC_DATA]"
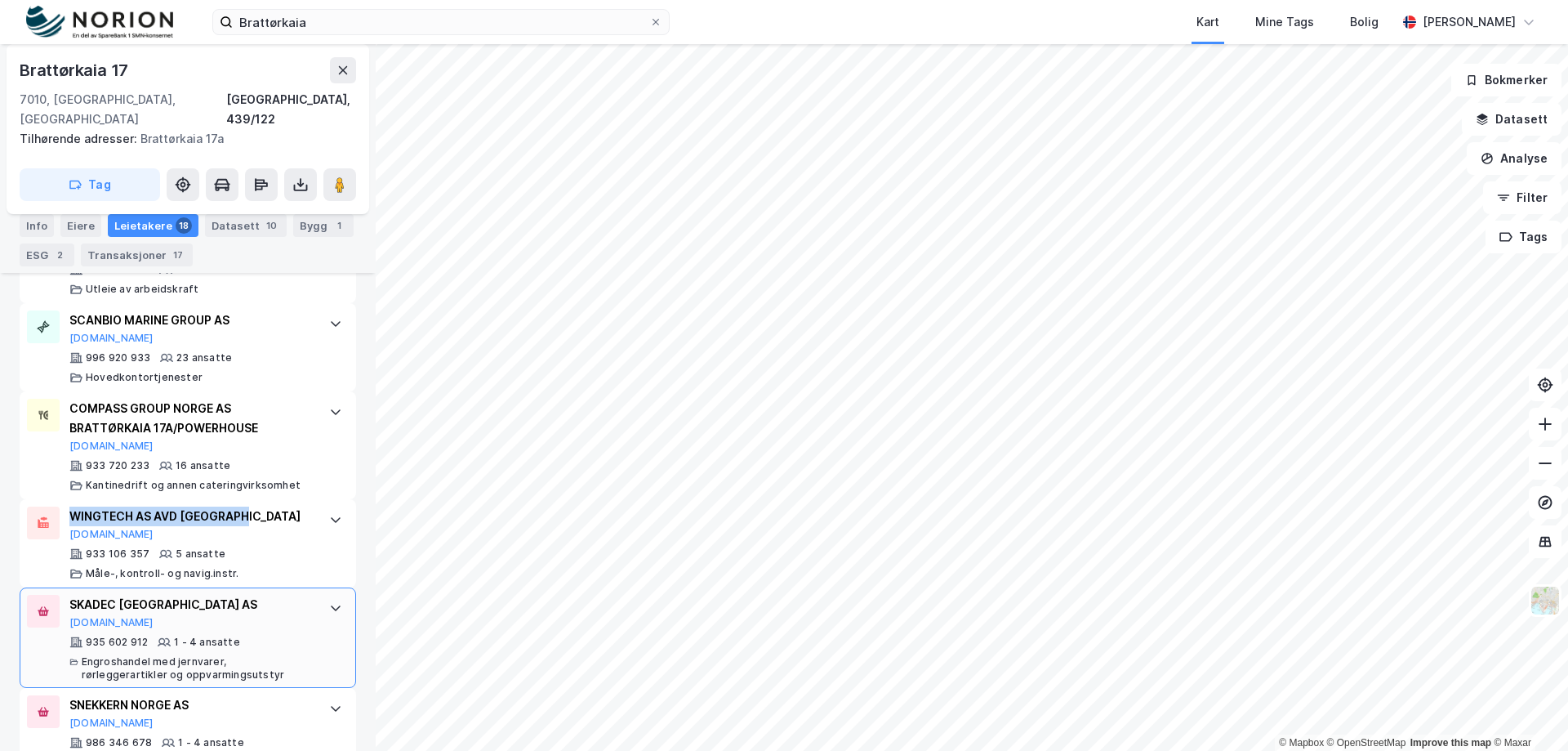
scroll to position [1079, 0]
drag, startPoint x: 301, startPoint y: 358, endPoint x: 10, endPoint y: 329, distance: 292.4
click at [10, 329] on div "[STREET_ADDRESS], 439/122 Tilhørende adresser: [GEOGRAPHIC_DATA] 17a Tag Fester…" at bounding box center [188, 398] width 376 height 707
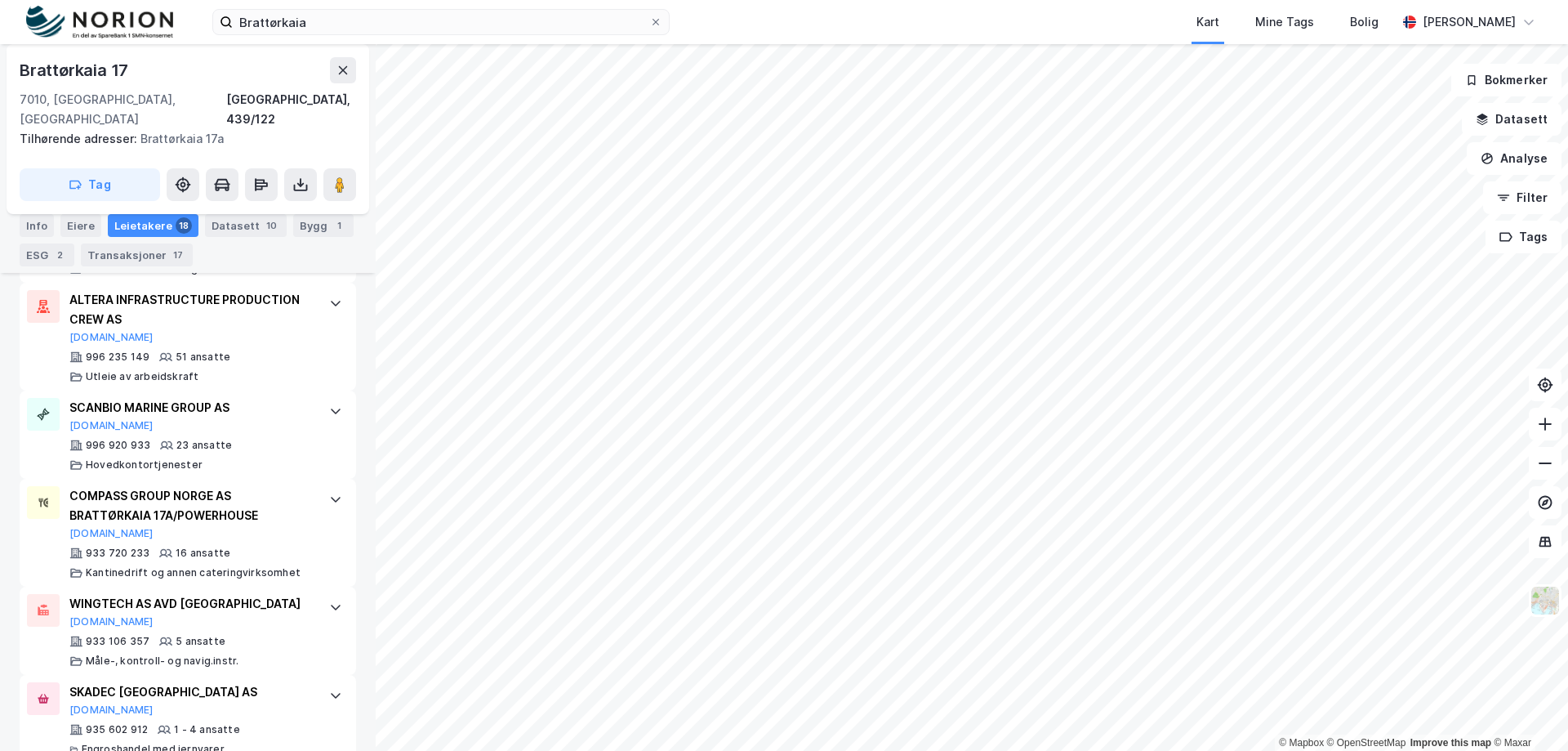
scroll to position [992, 0]
click at [350, 720] on div "[STREET_ADDRESS], 439/122 Tilhørende adresser: [GEOGRAPHIC_DATA] 17a Tag Fester…" at bounding box center [188, 398] width 376 height 707
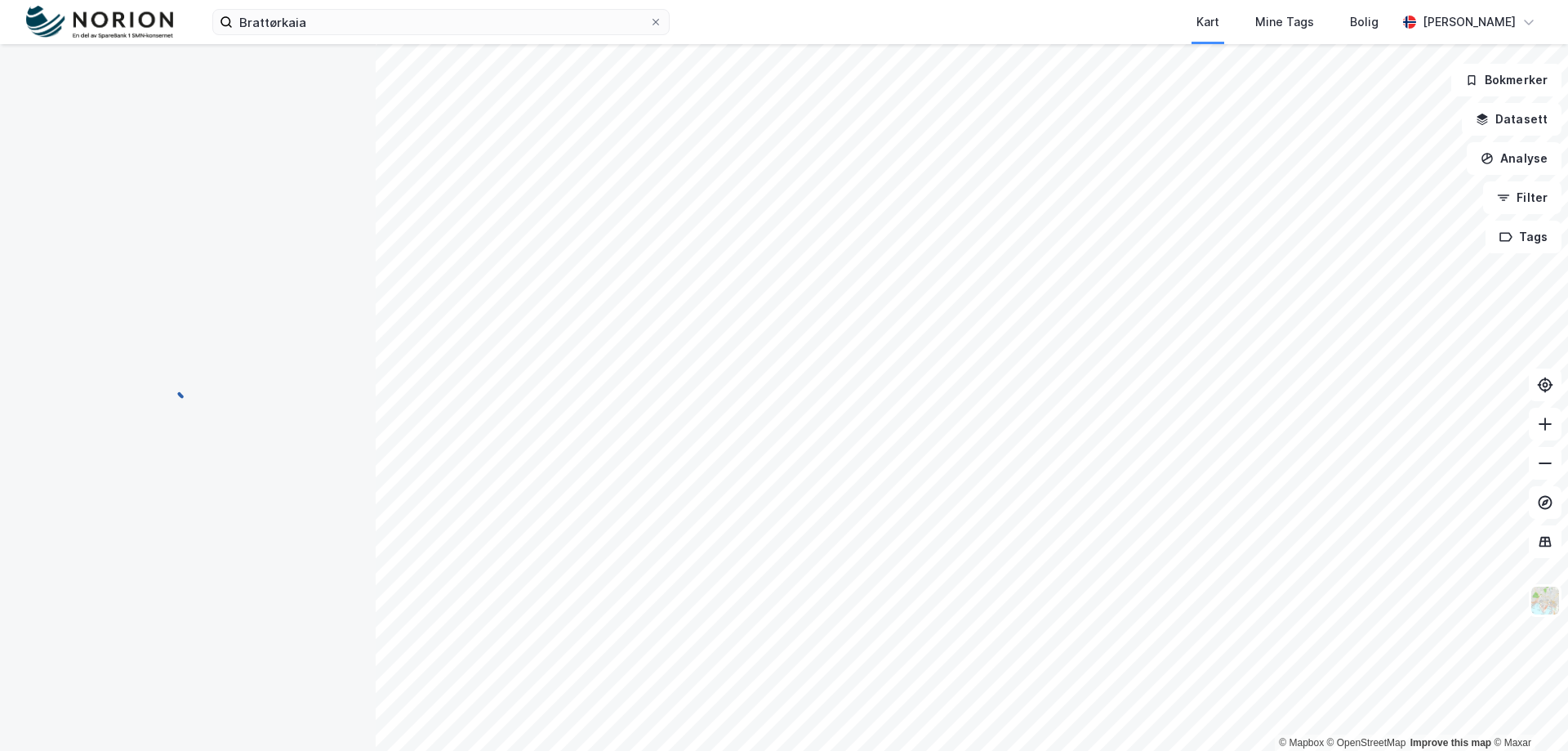
scroll to position [0, 0]
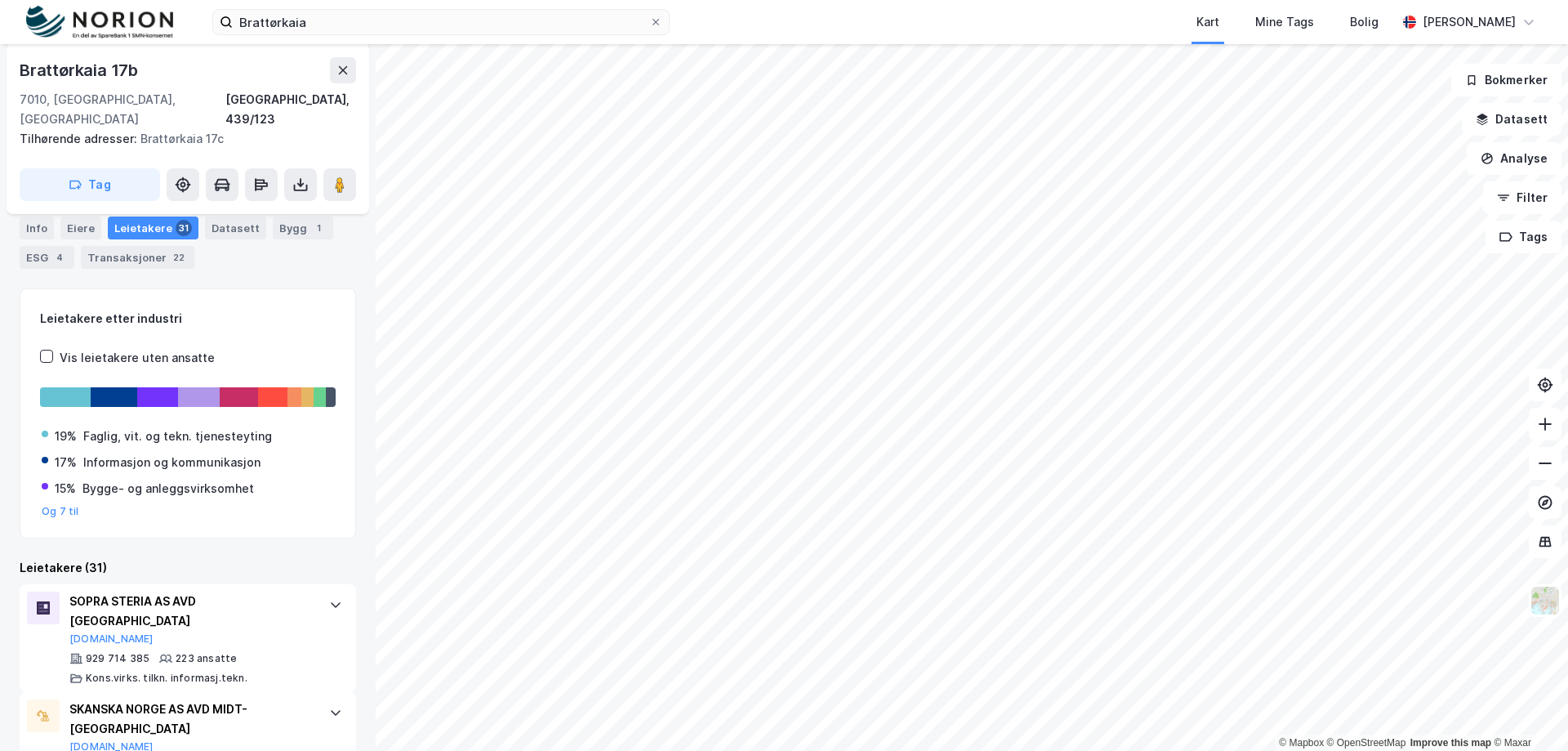
scroll to position [244, 0]
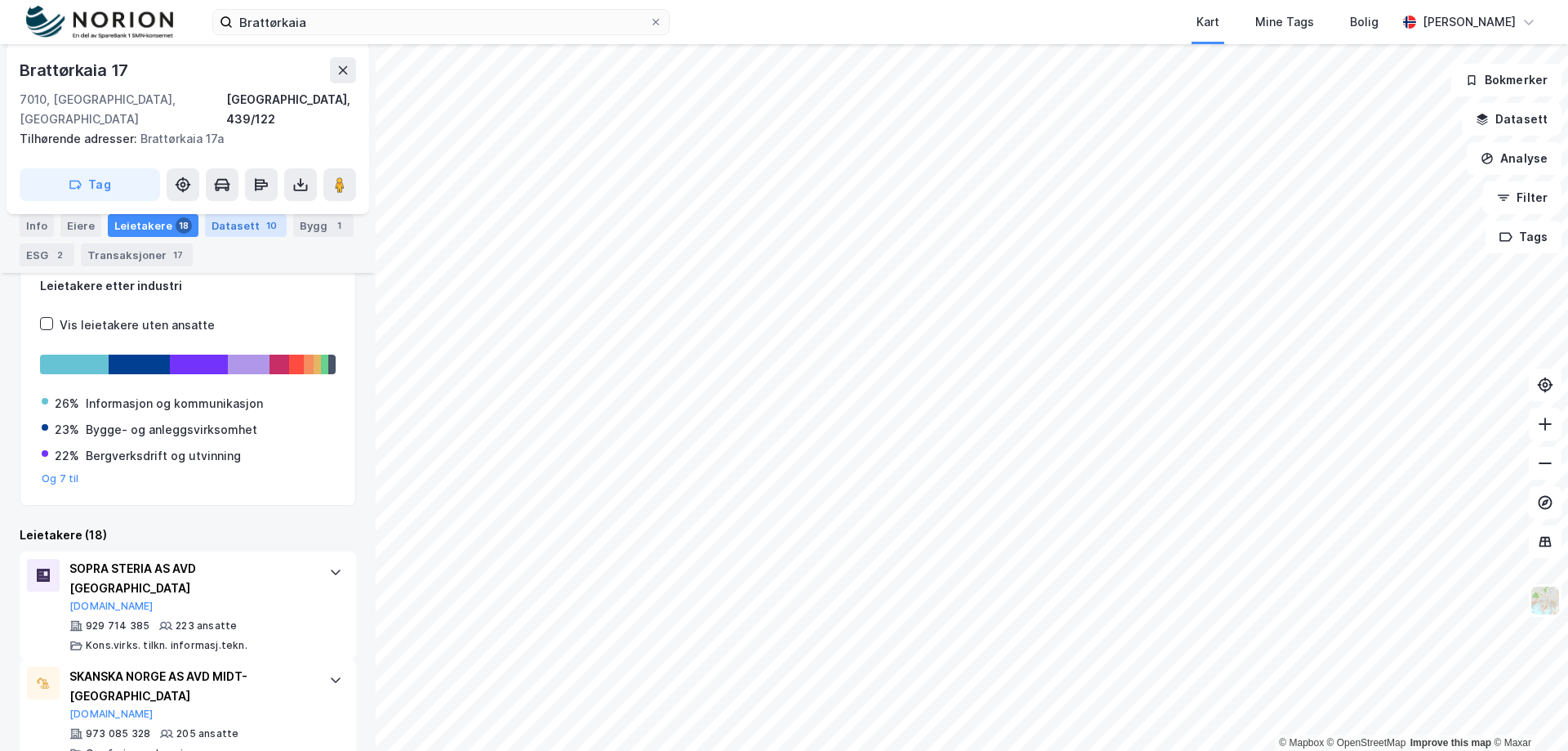
scroll to position [311, 0]
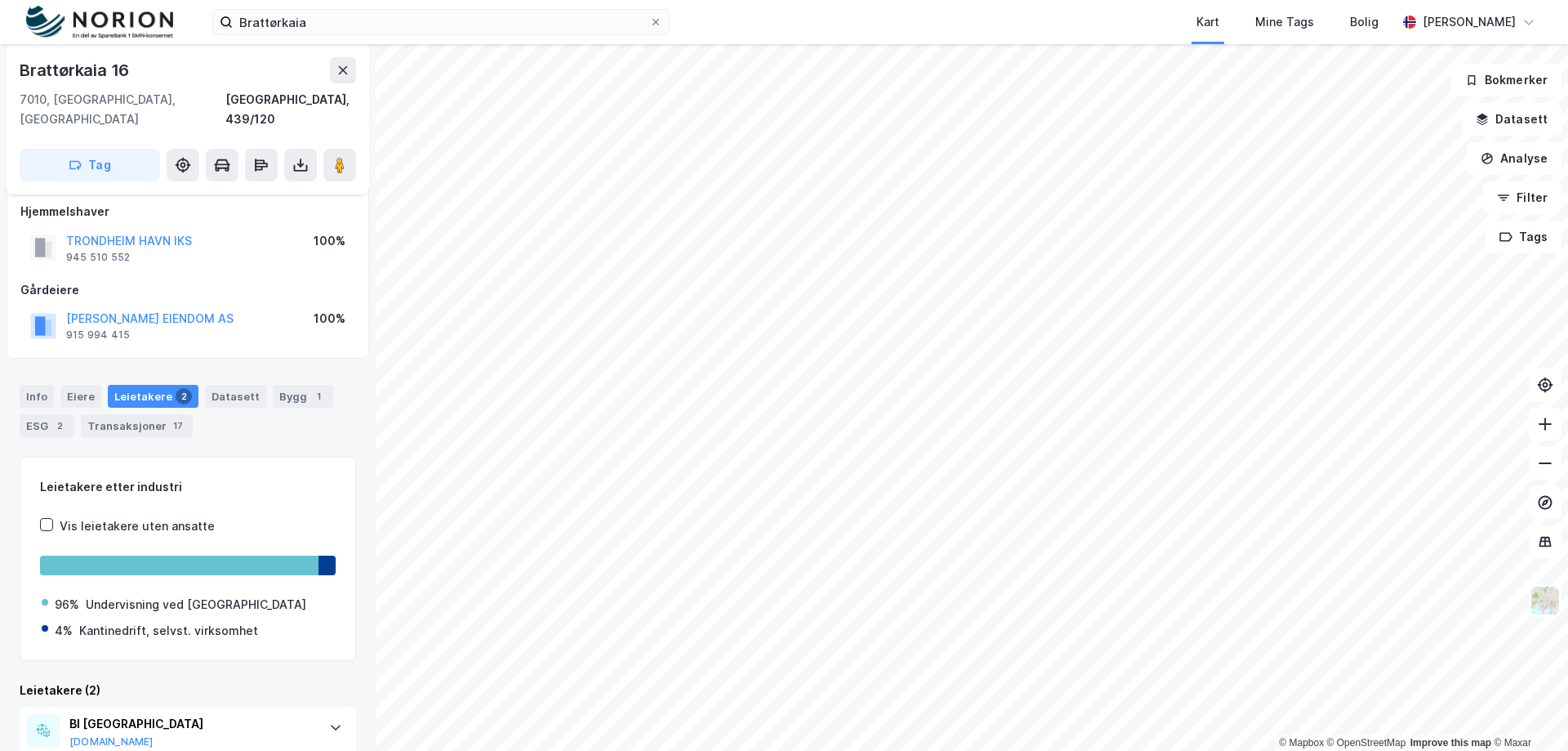
scroll to position [243, 0]
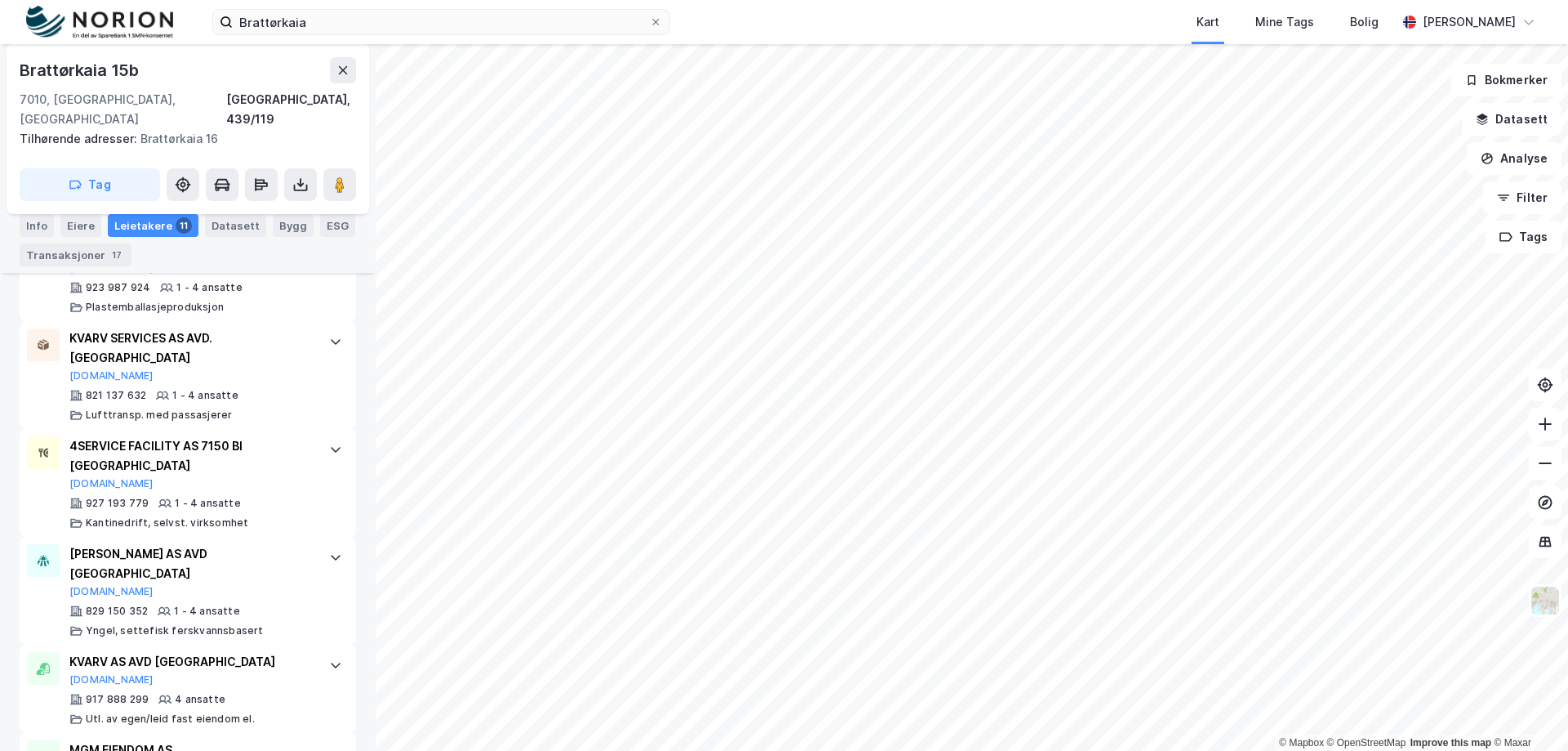
scroll to position [1136, 0]
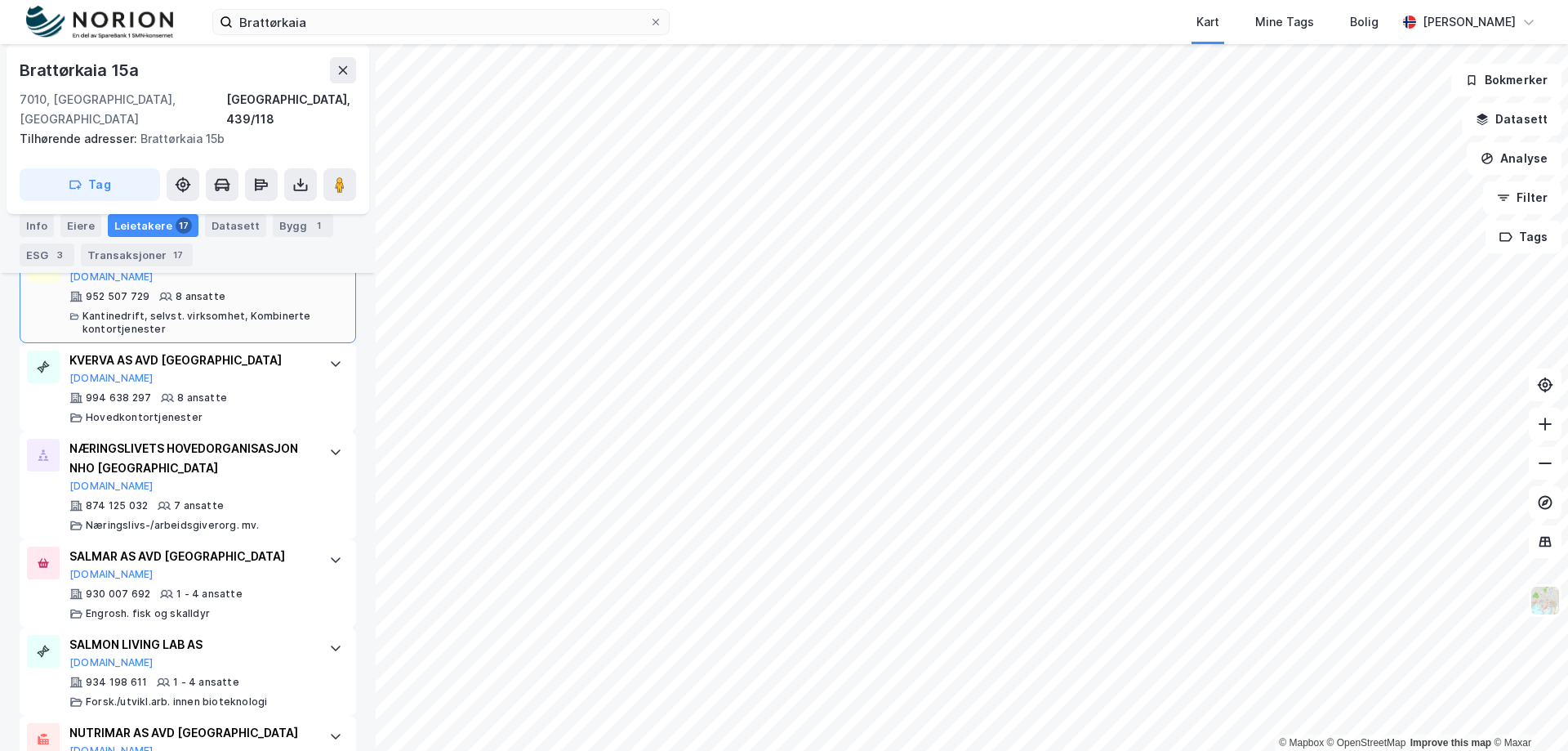
scroll to position [1103, 0]
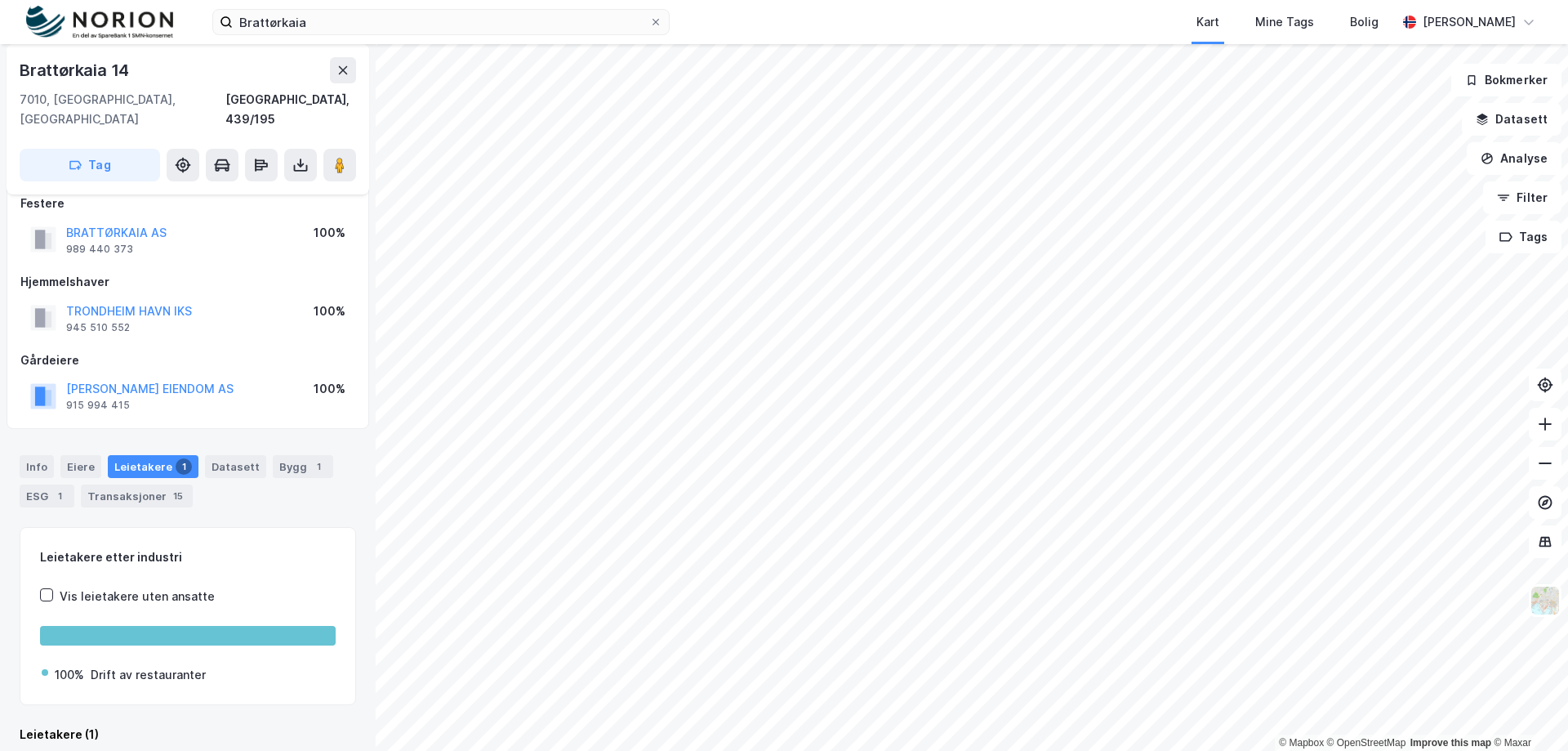
scroll to position [109, 0]
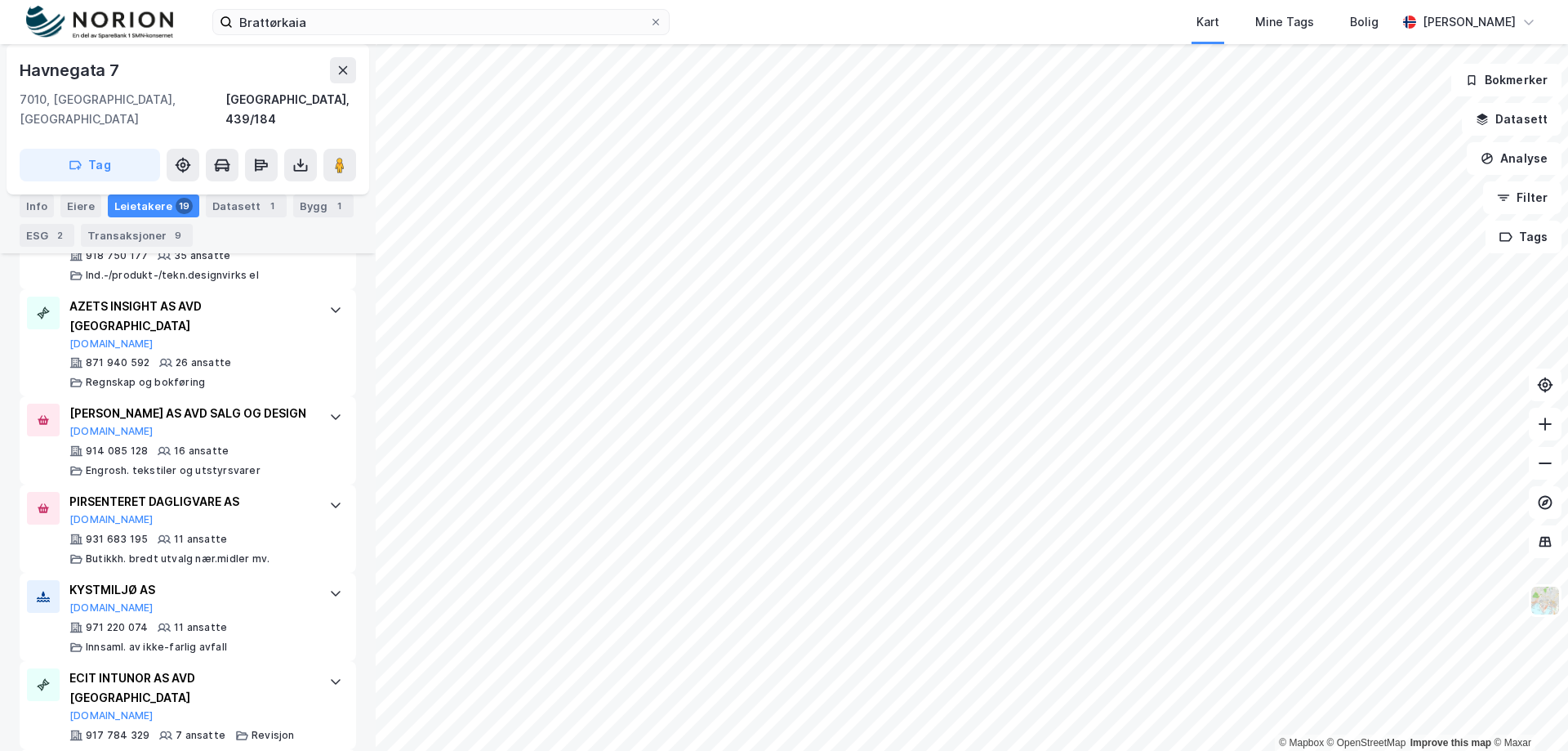
scroll to position [676, 0]
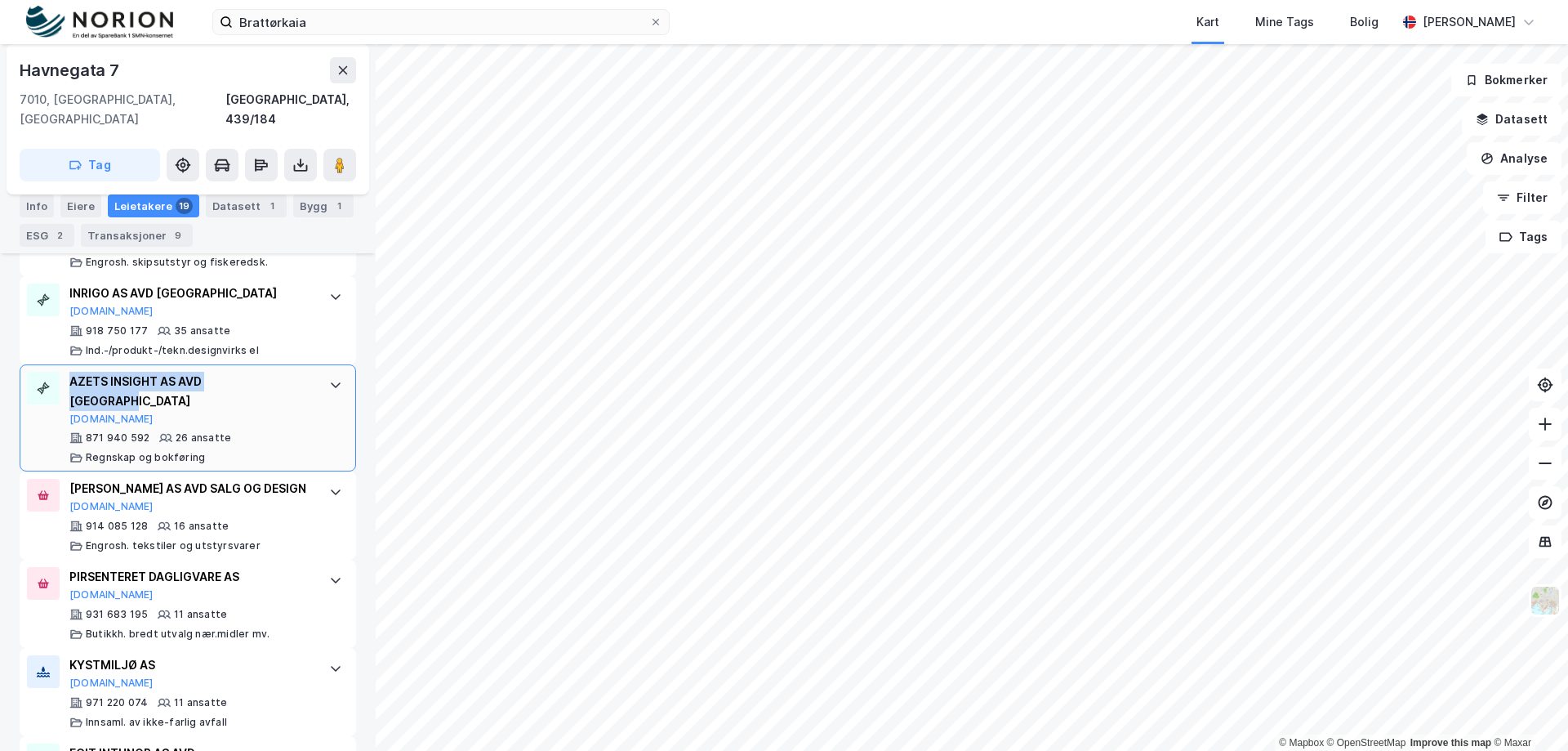
drag, startPoint x: 281, startPoint y: 335, endPoint x: 68, endPoint y: 331, distance: 213.0
click at [68, 365] on div "AZETS INSIGHT AS AVD TRONDHEIM [DOMAIN_NAME] 871 940 592 26 ansatte Regnskap og…" at bounding box center [188, 419] width 337 height 108
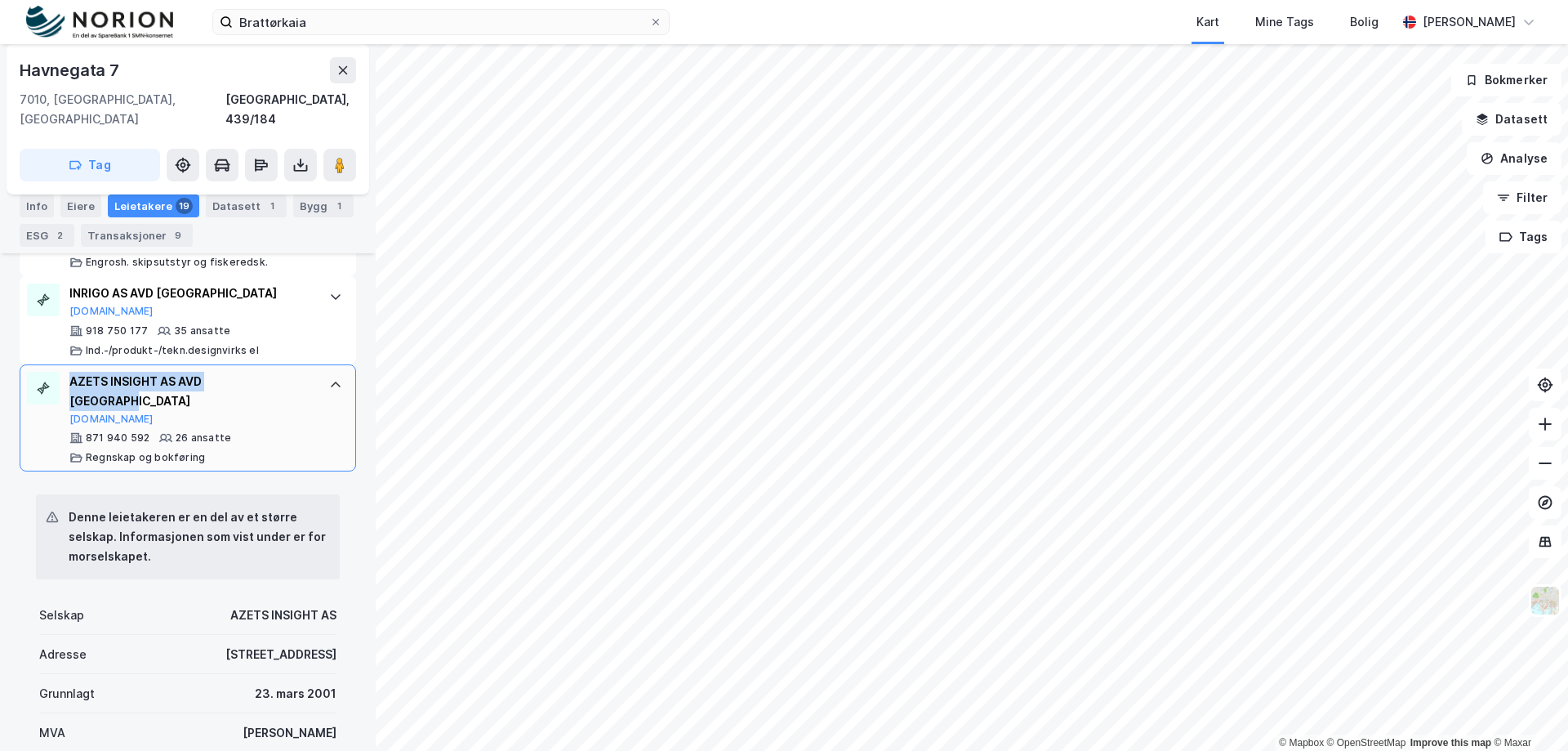
copy div "AZETS INSIGHT AS AVD [GEOGRAPHIC_DATA]"
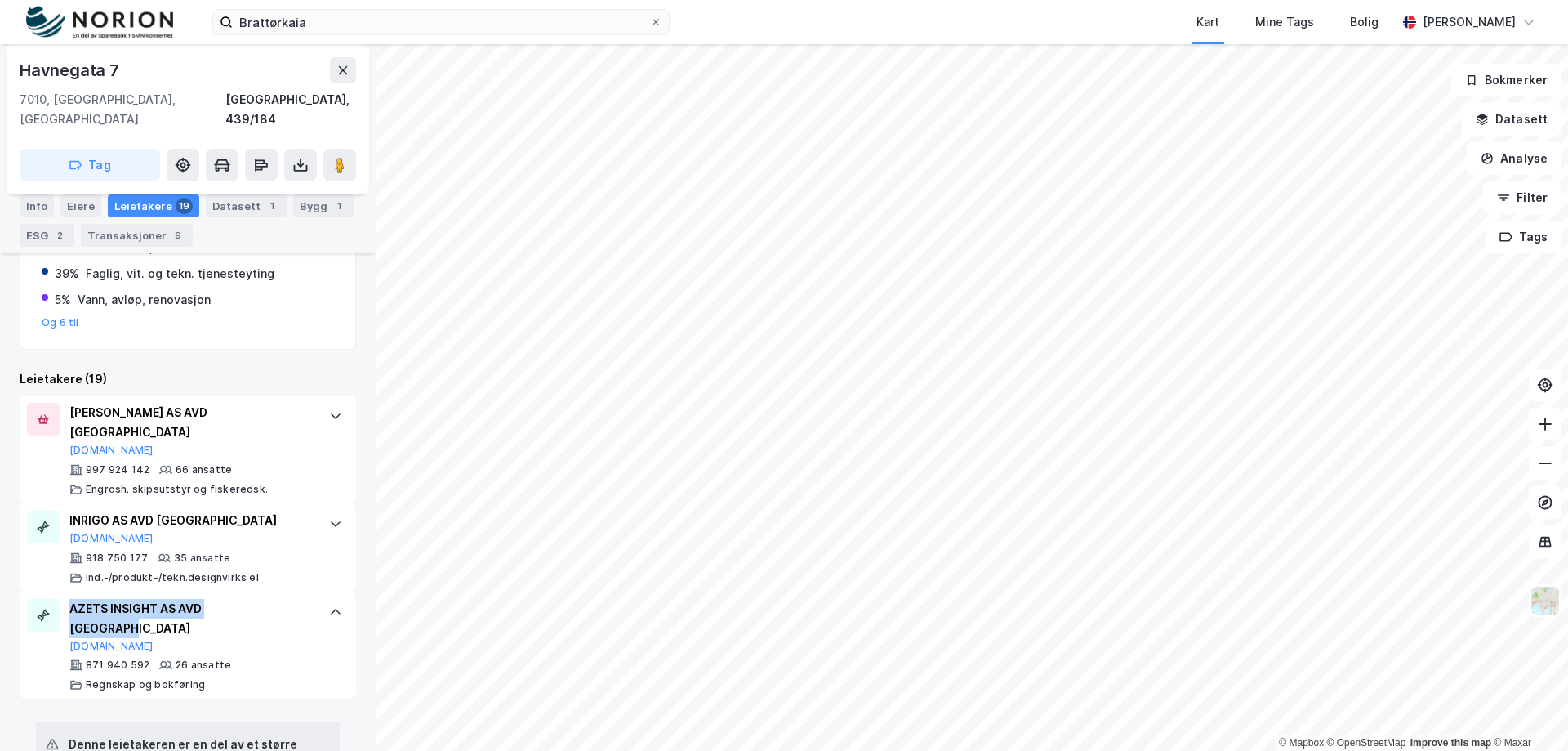
scroll to position [450, 0]
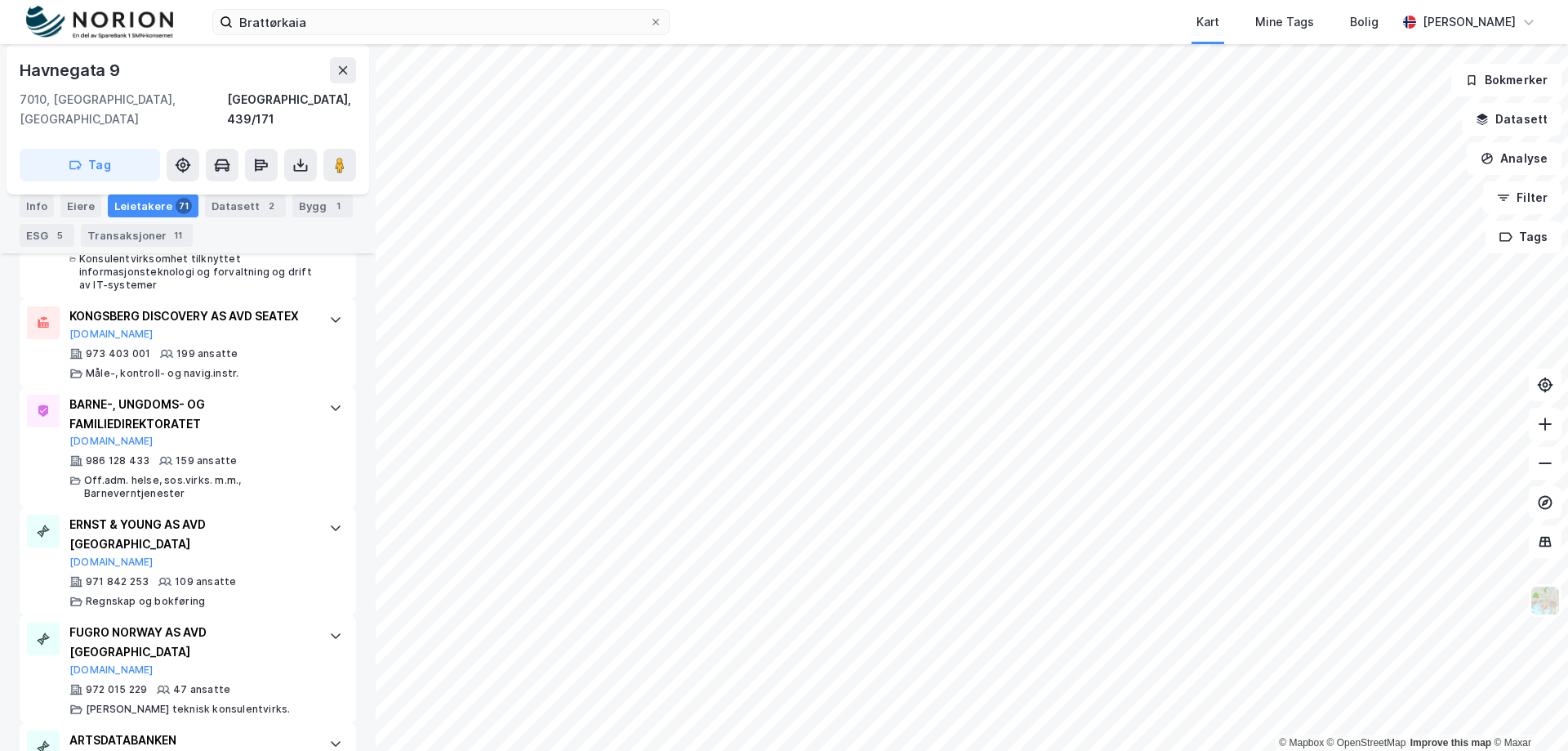
scroll to position [660, 0]
drag, startPoint x: 295, startPoint y: 520, endPoint x: 57, endPoint y: 523, distance: 238.0
click at [57, 523] on div "ERNST & YOUNG AS AVD TRONDHEIM [DOMAIN_NAME] 971 842 253 109 ansatte Regnskap o…" at bounding box center [188, 561] width 337 height 108
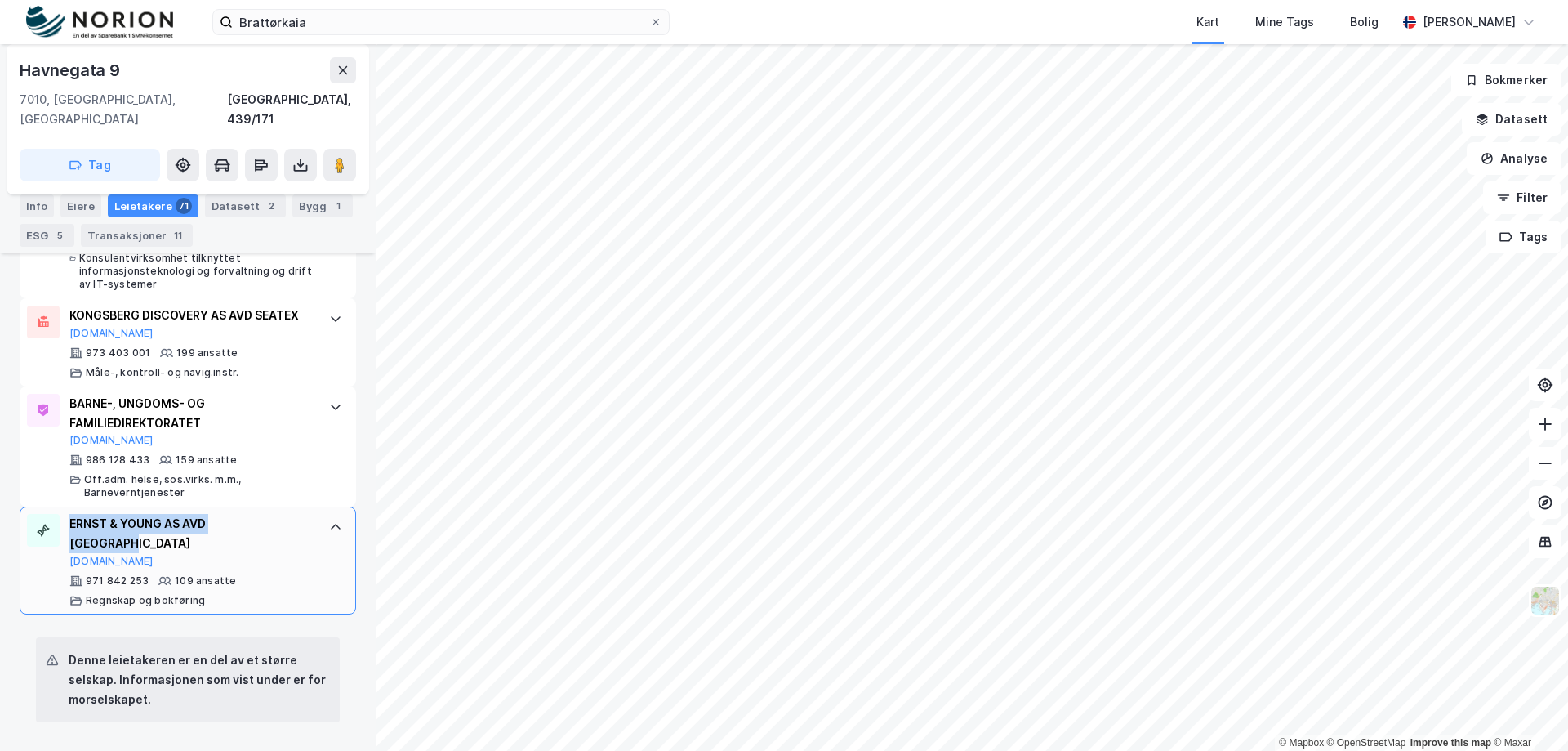
copy div "ERNST & YOUNG AS AVD [GEOGRAPHIC_DATA]"
click at [156, 520] on div "ERNST & YOUNG AS AVD [GEOGRAPHIC_DATA]" at bounding box center [191, 533] width 243 height 40
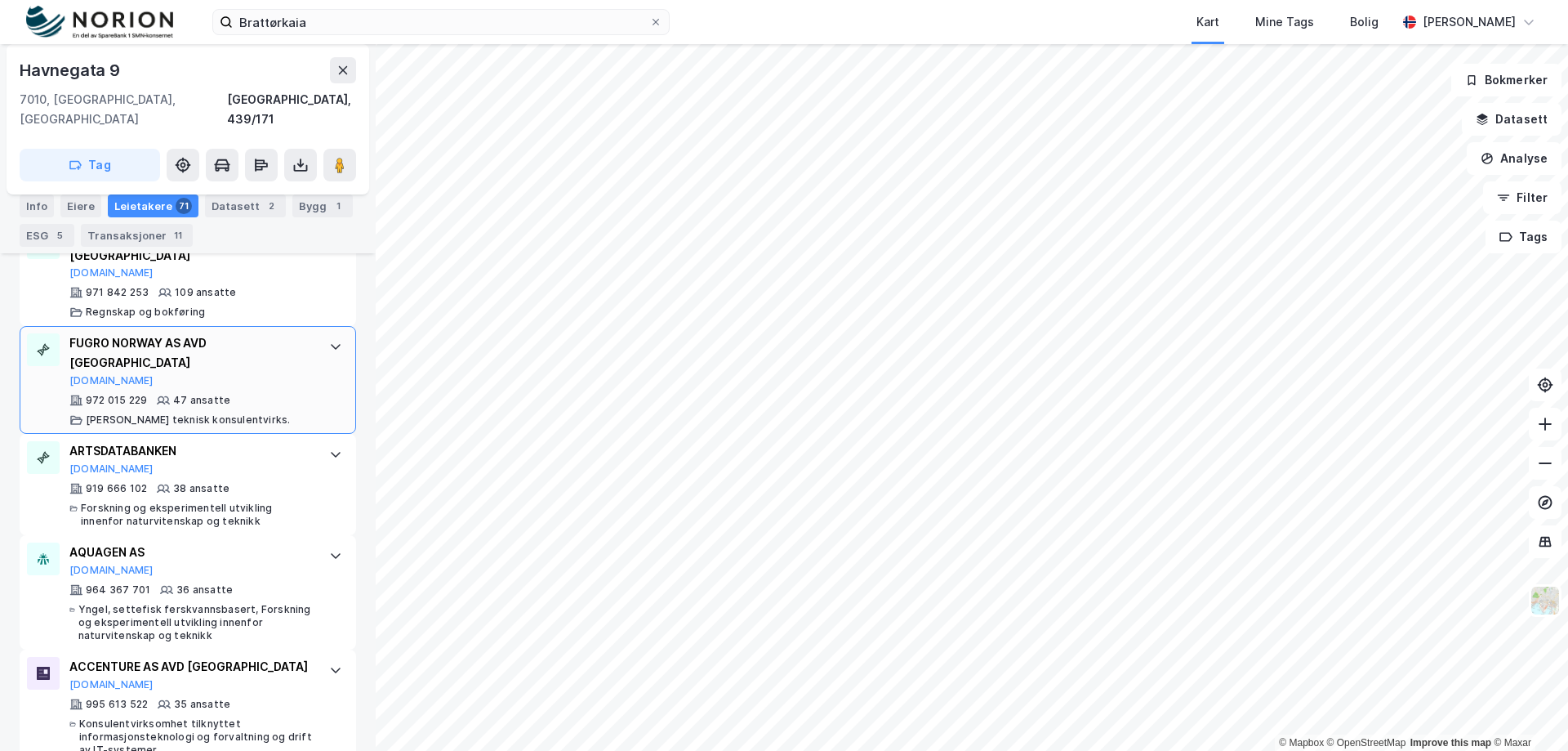
scroll to position [954, 0]
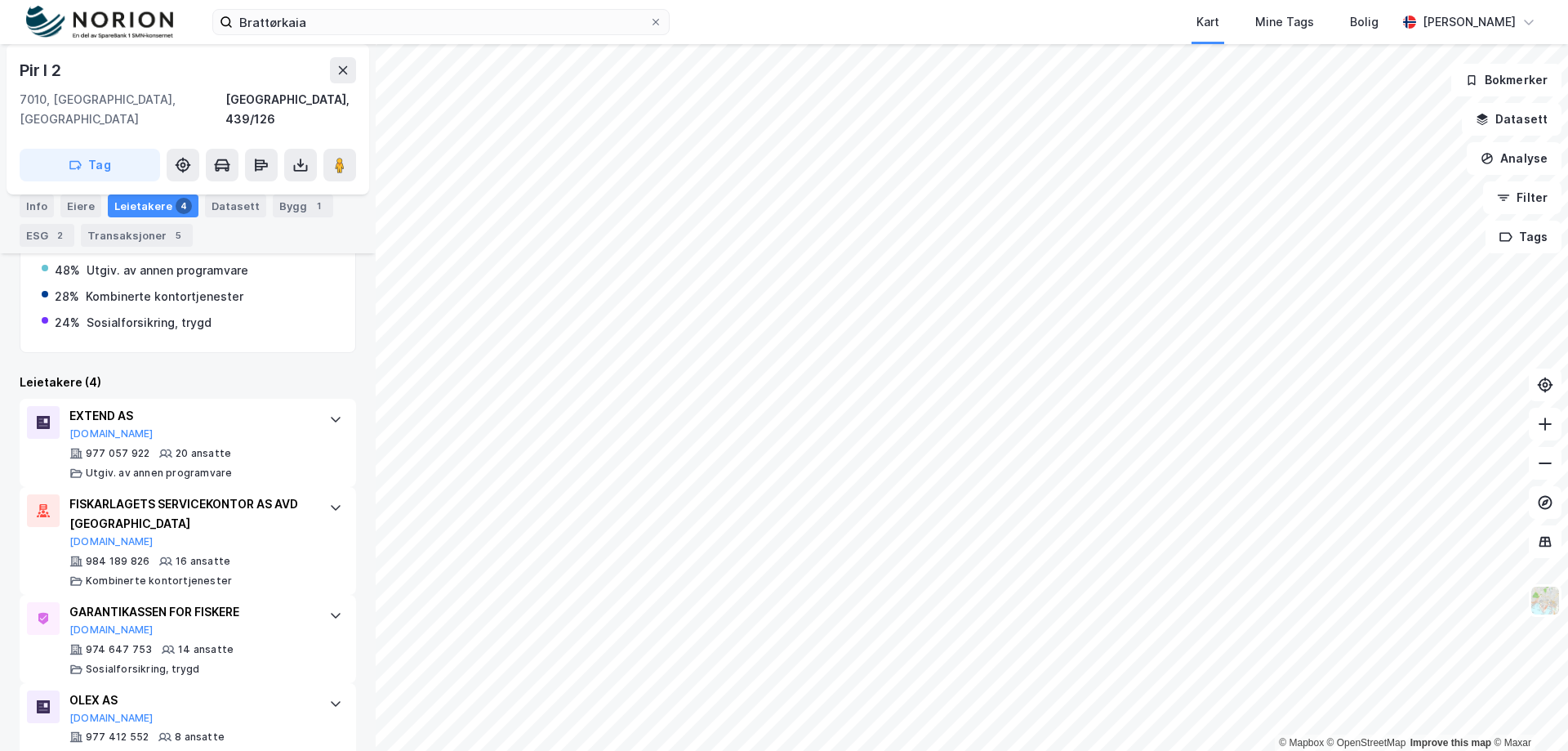
scroll to position [446, 0]
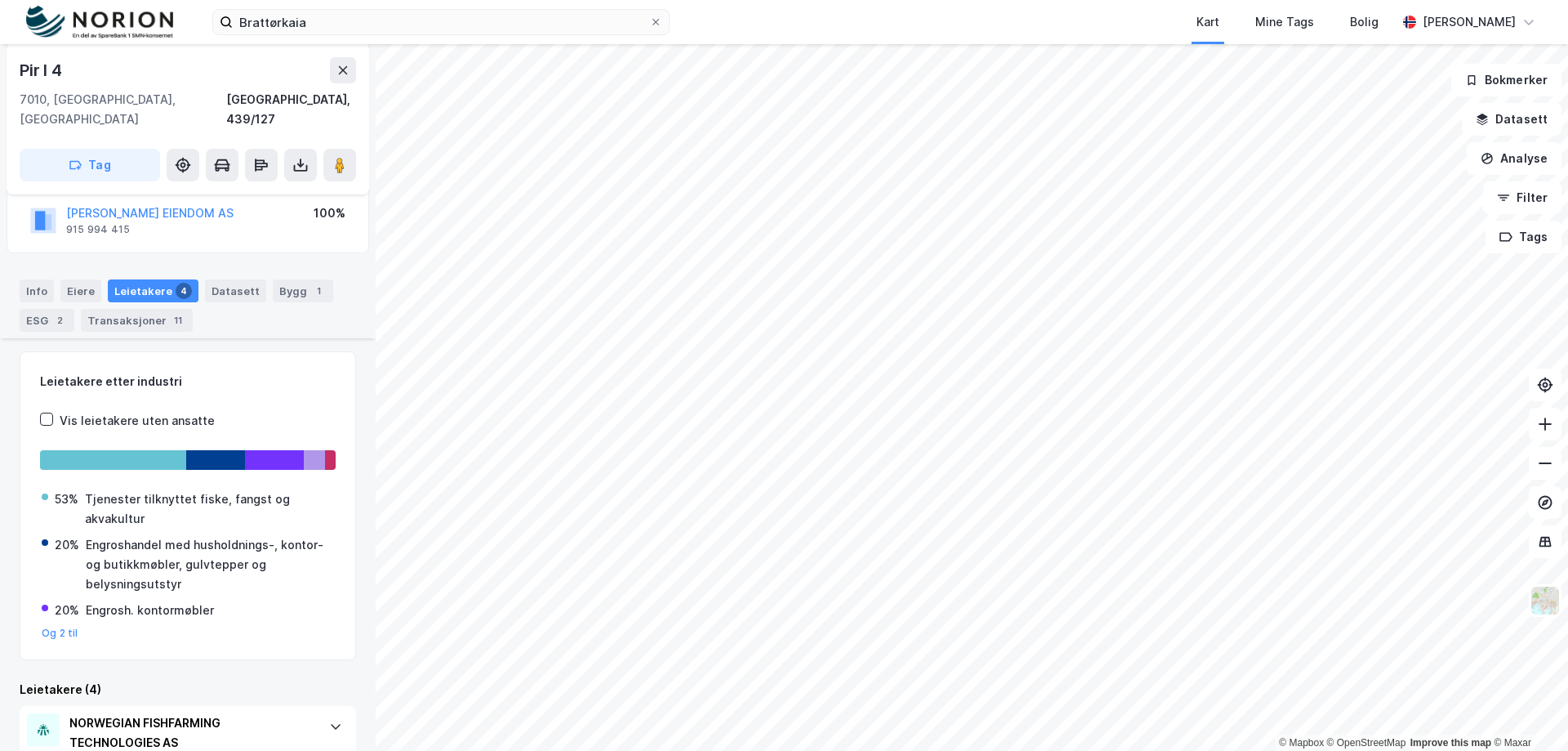
scroll to position [325, 0]
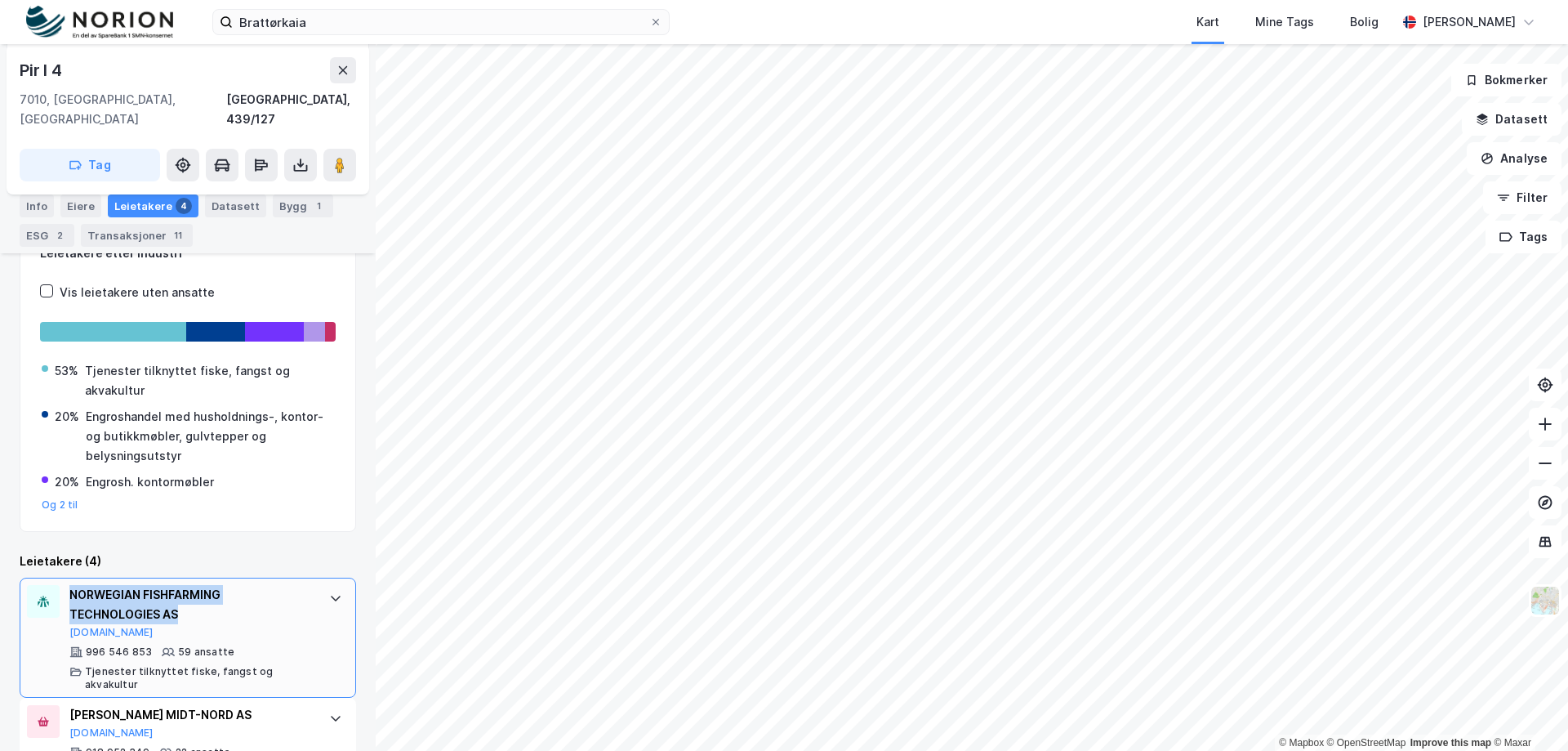
drag, startPoint x: 185, startPoint y: 585, endPoint x: 70, endPoint y: 569, distance: 116.1
click at [70, 585] on div "NORWEGIAN FISHFARMING TECHNOLOGIES AS" at bounding box center [191, 605] width 243 height 40
copy div "NORWEGIAN FISHFARMING TECHNOLOGIES AS"
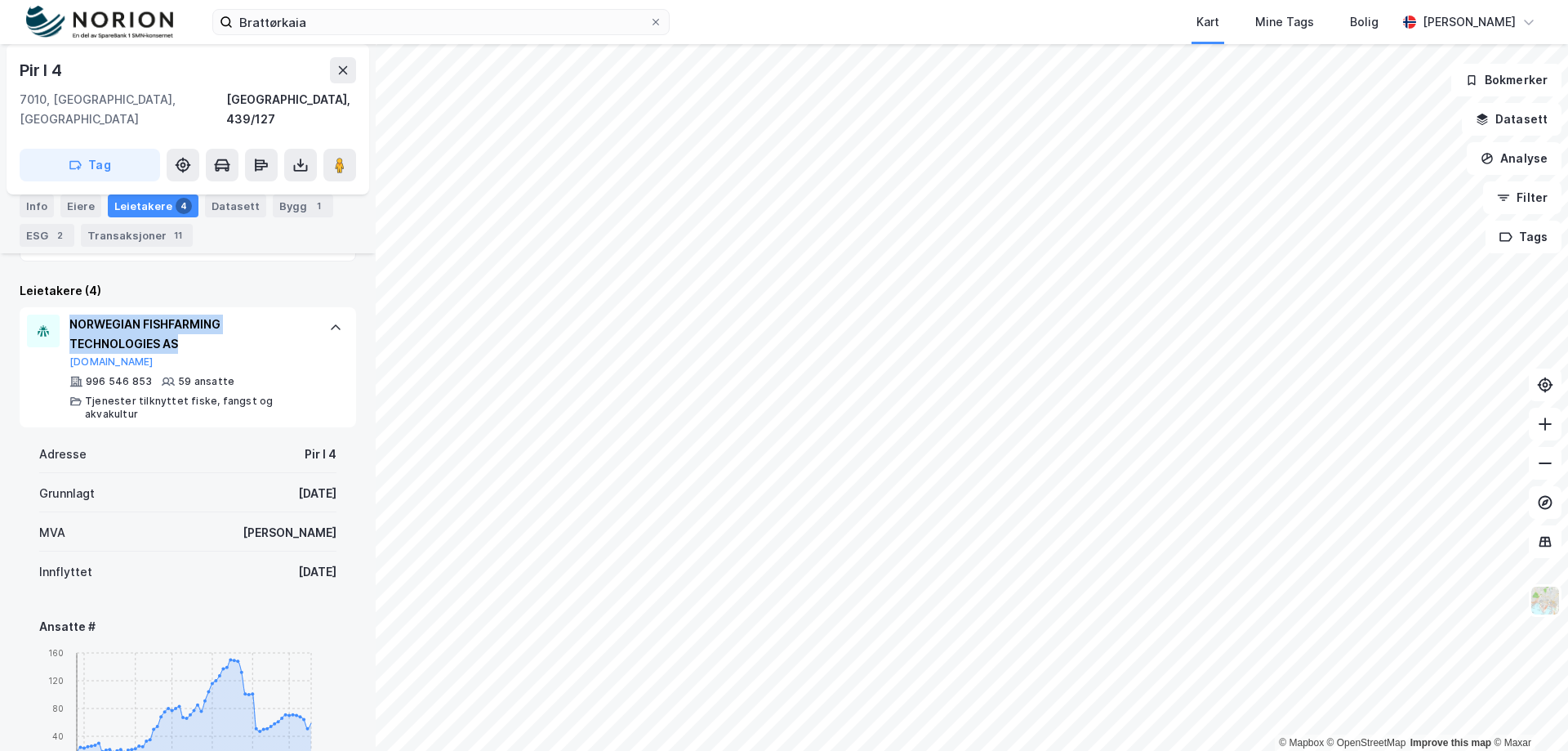
scroll to position [600, 0]
